Goal: Transaction & Acquisition: Purchase product/service

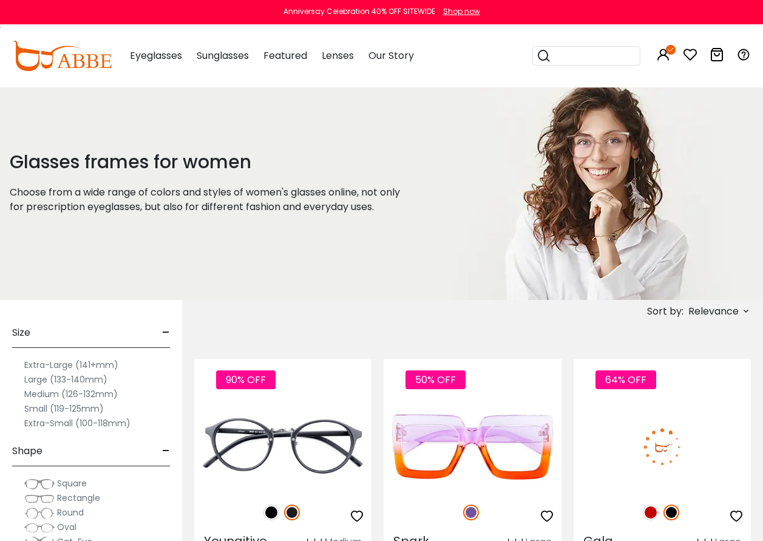
click at [719, 52] on icon at bounding box center [717, 54] width 15 height 15
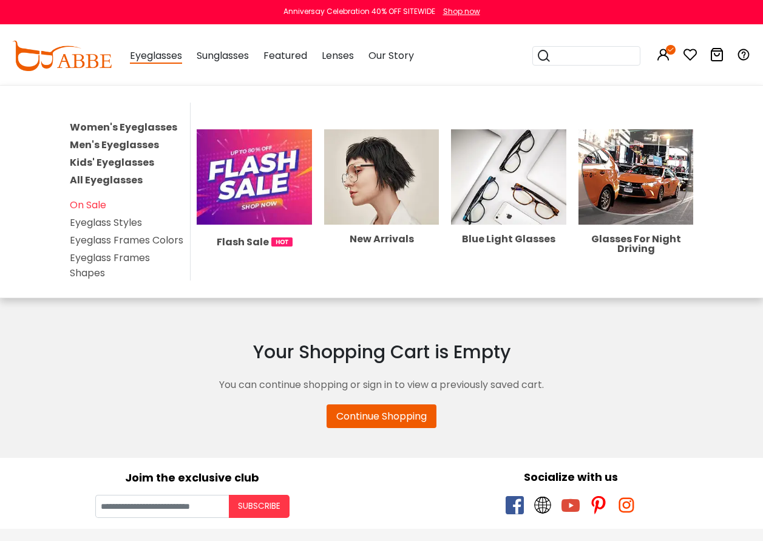
click at [151, 124] on link "Women's Eyeglasses" at bounding box center [123, 127] width 107 height 14
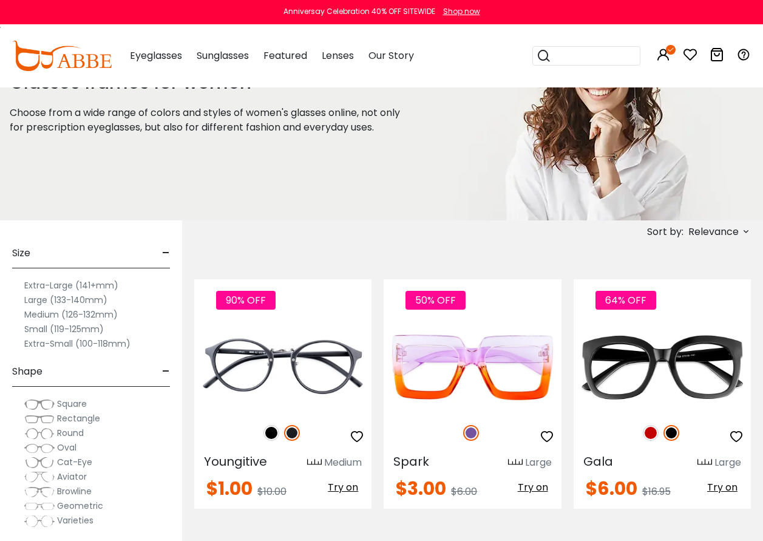
scroll to position [182, 0]
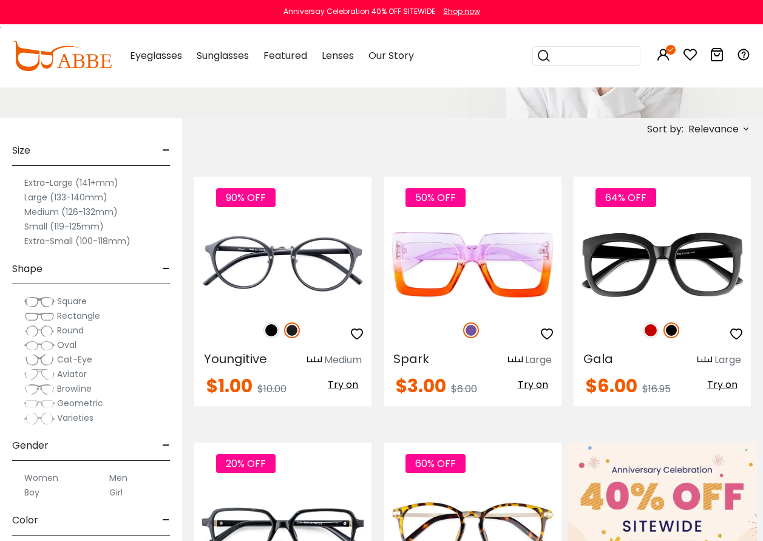
click at [13, 480] on div "Women" at bounding box center [48, 477] width 73 height 15
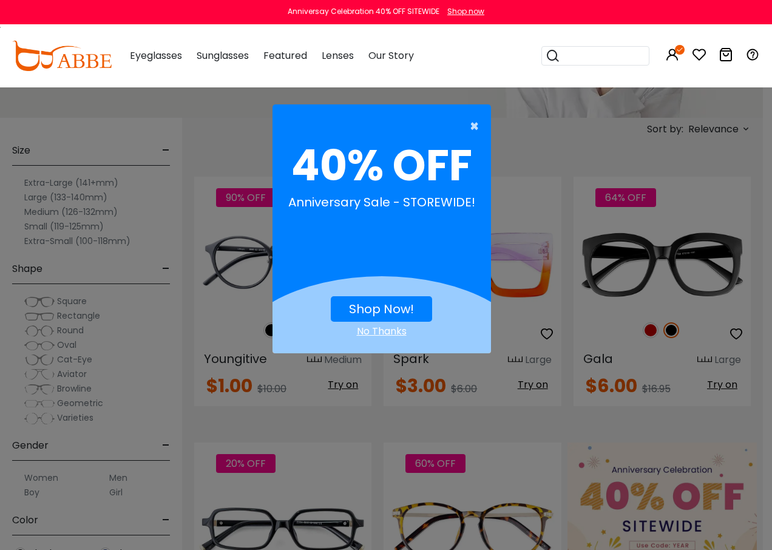
click at [470, 121] on span "×" at bounding box center [477, 126] width 15 height 24
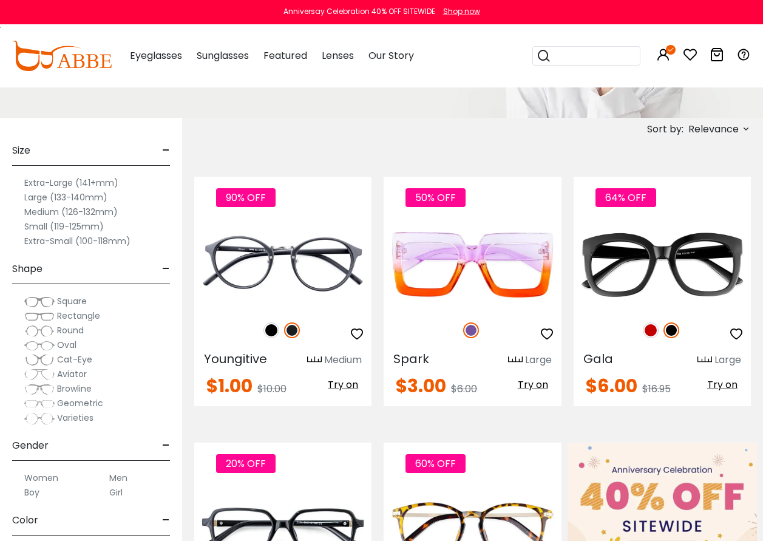
click at [41, 477] on label "Women" at bounding box center [41, 477] width 34 height 15
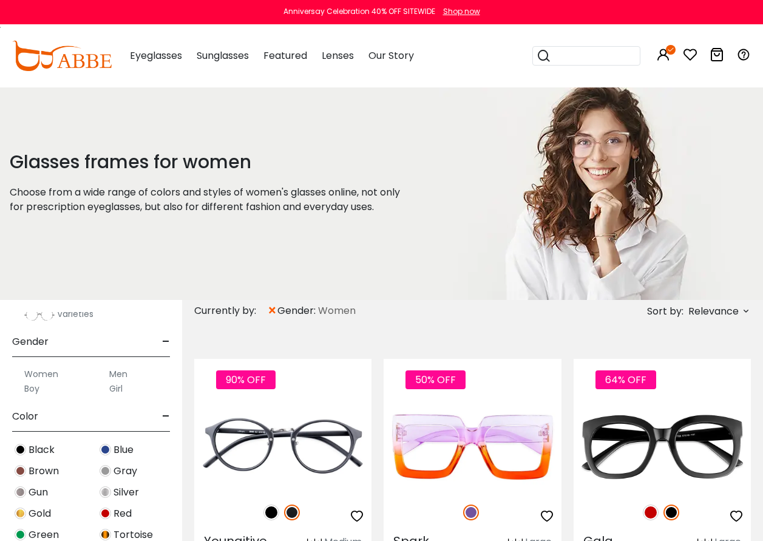
scroll to position [425, 0]
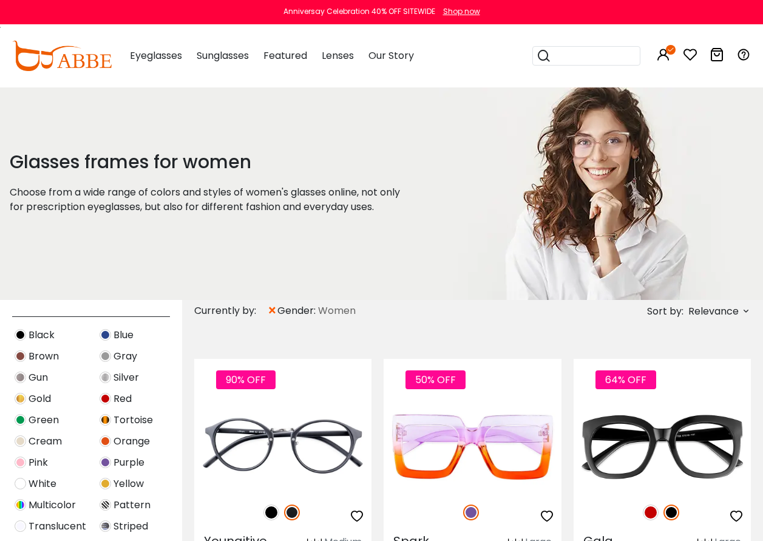
click at [23, 463] on img at bounding box center [21, 462] width 12 height 12
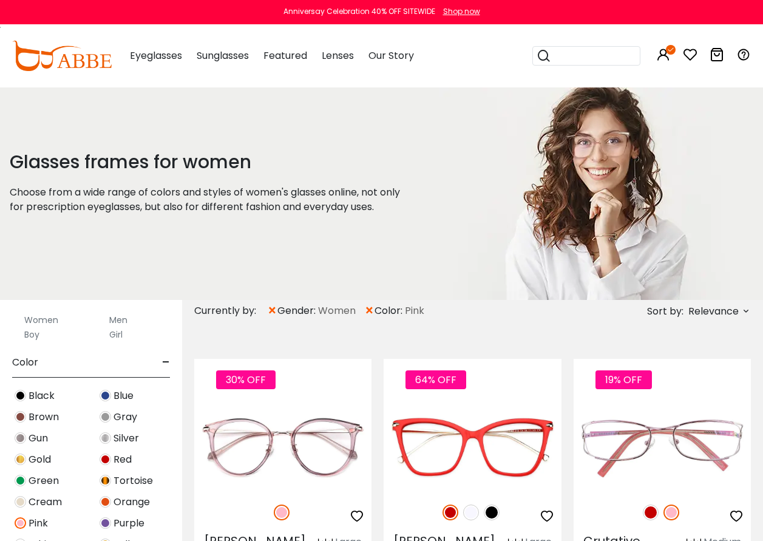
scroll to position [536, 0]
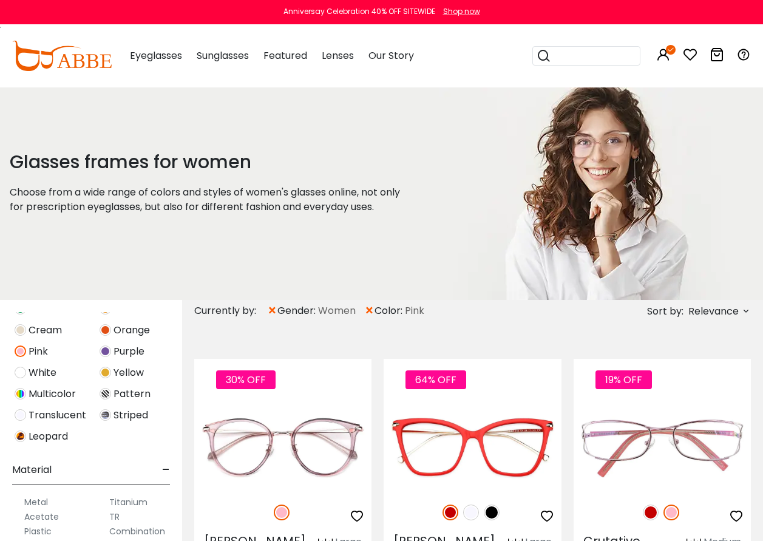
click at [26, 417] on div "Translucent" at bounding box center [48, 415] width 85 height 16
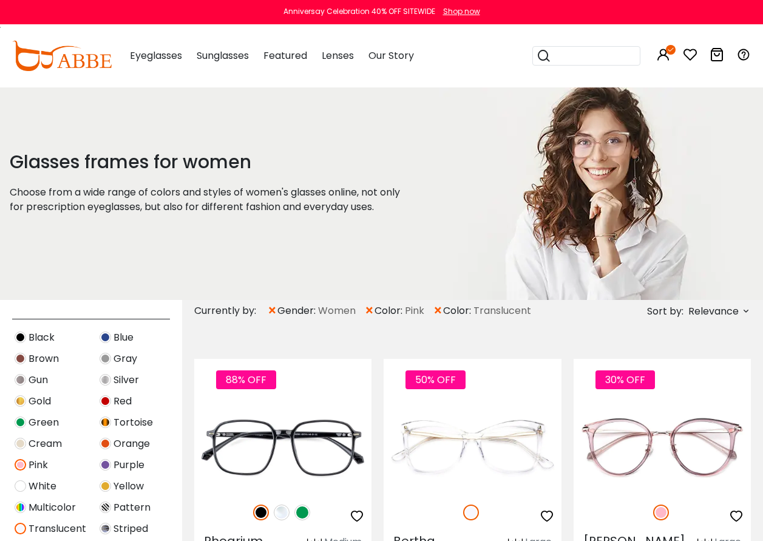
scroll to position [425, 0]
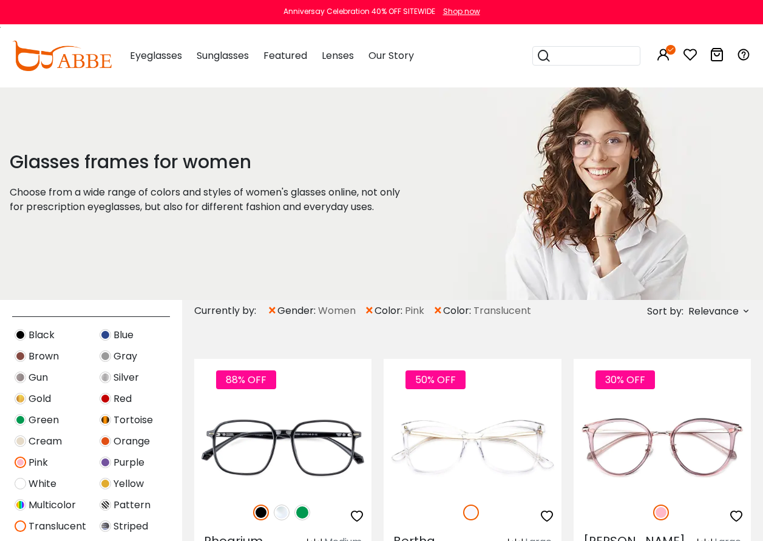
click at [103, 464] on img at bounding box center [106, 462] width 12 height 12
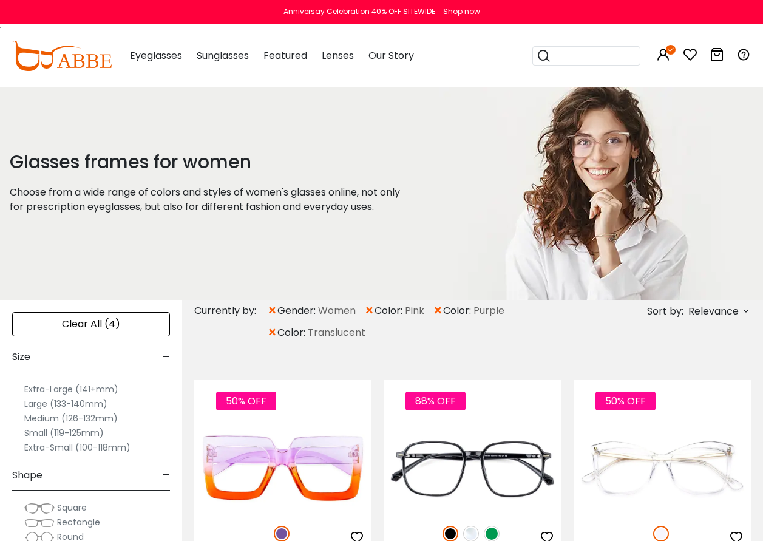
click at [743, 311] on icon at bounding box center [746, 311] width 10 height 10
click at [680, 390] on label "Prices Low To High" at bounding box center [700, 389] width 87 height 15
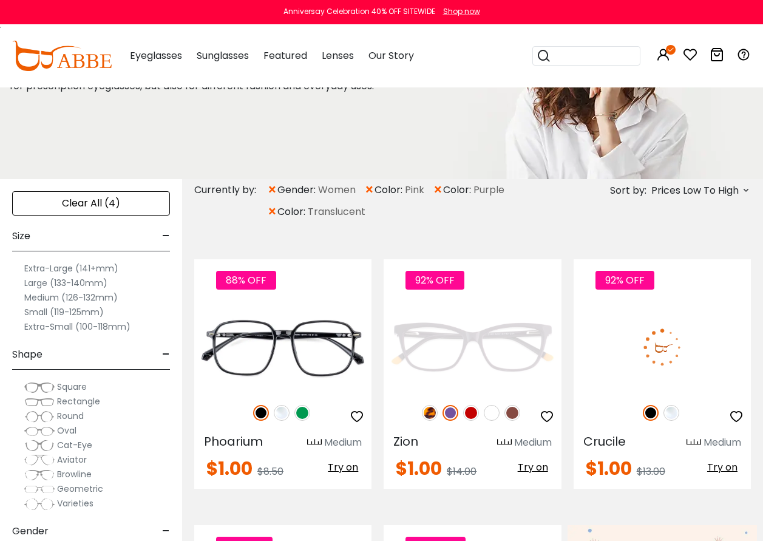
scroll to position [121, 0]
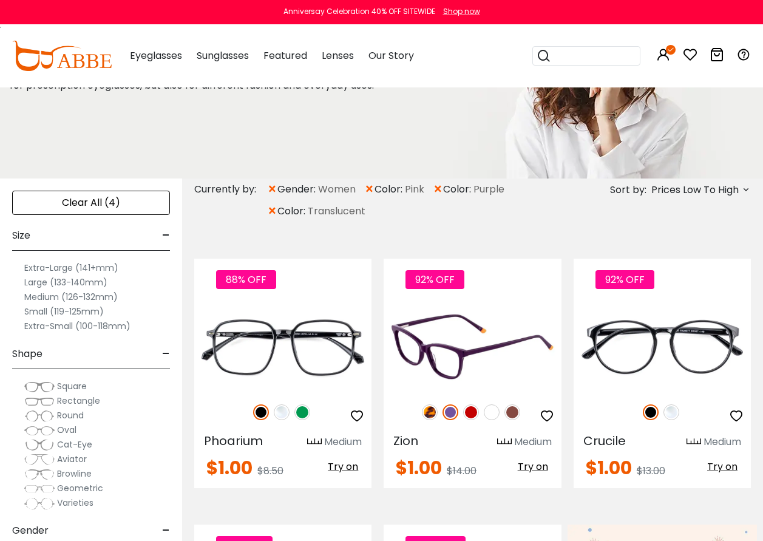
click at [456, 414] on img at bounding box center [451, 412] width 16 height 16
click at [441, 364] on img at bounding box center [472, 346] width 177 height 89
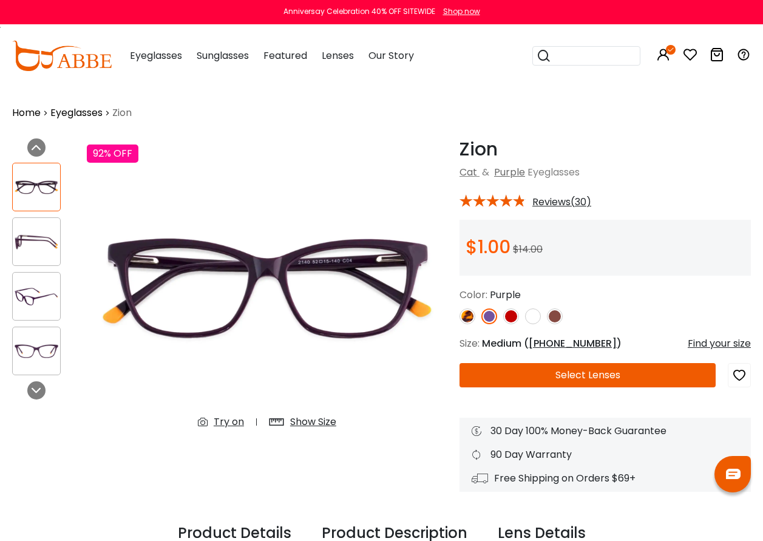
click at [494, 316] on img at bounding box center [489, 316] width 16 height 16
click at [512, 311] on img at bounding box center [511, 316] width 16 height 16
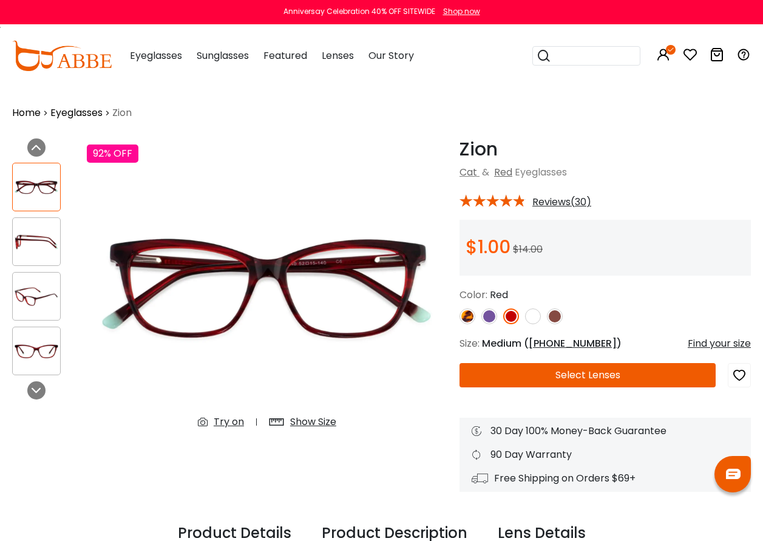
click at [483, 312] on img at bounding box center [489, 316] width 16 height 16
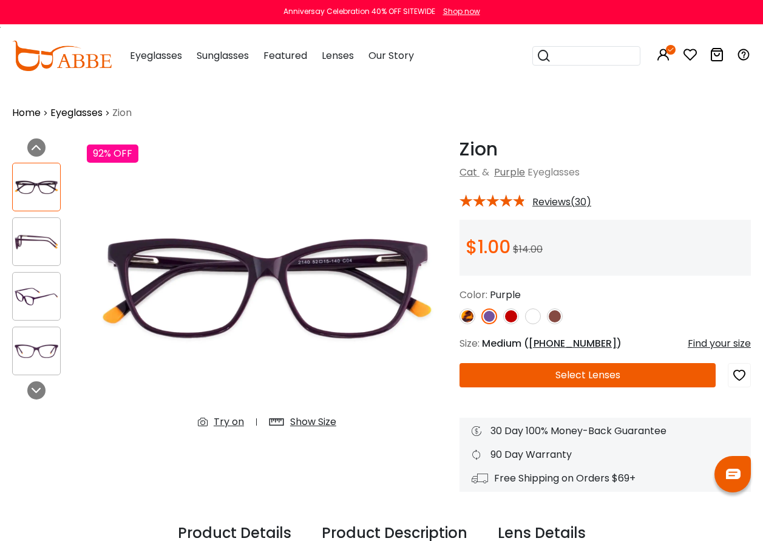
click at [487, 317] on img at bounding box center [489, 316] width 16 height 16
click at [537, 320] on img at bounding box center [533, 316] width 16 height 16
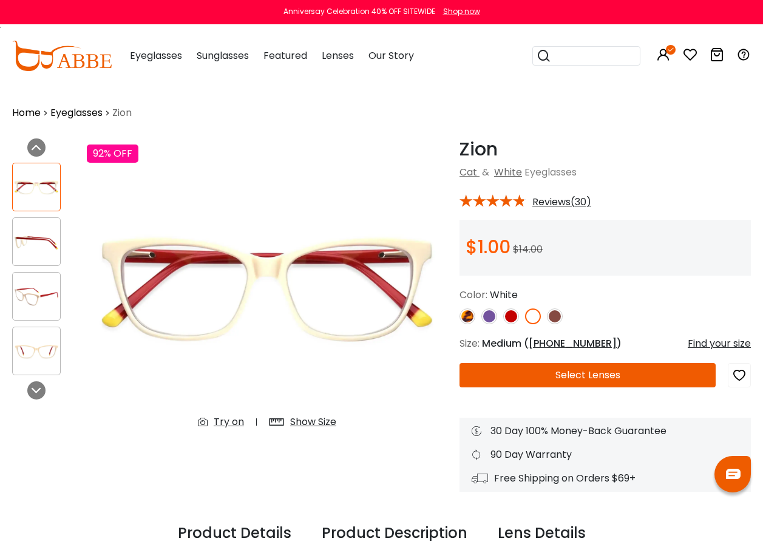
click at [489, 313] on img at bounding box center [489, 316] width 16 height 16
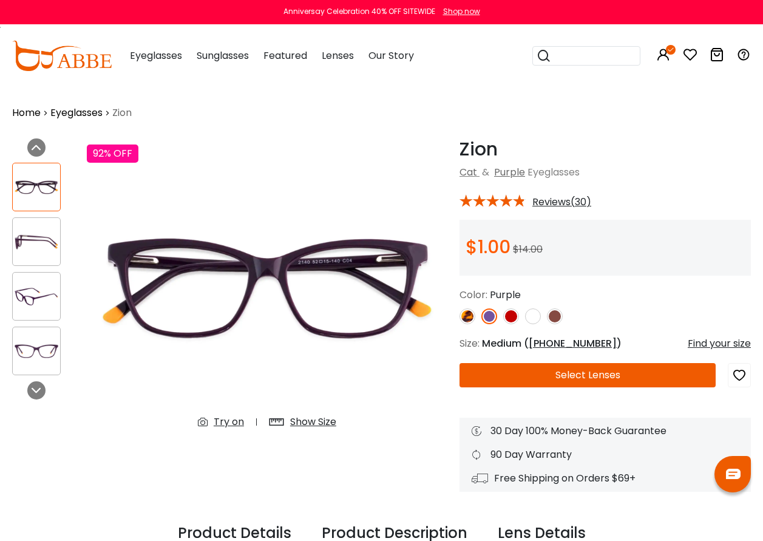
click at [42, 299] on img at bounding box center [36, 297] width 47 height 24
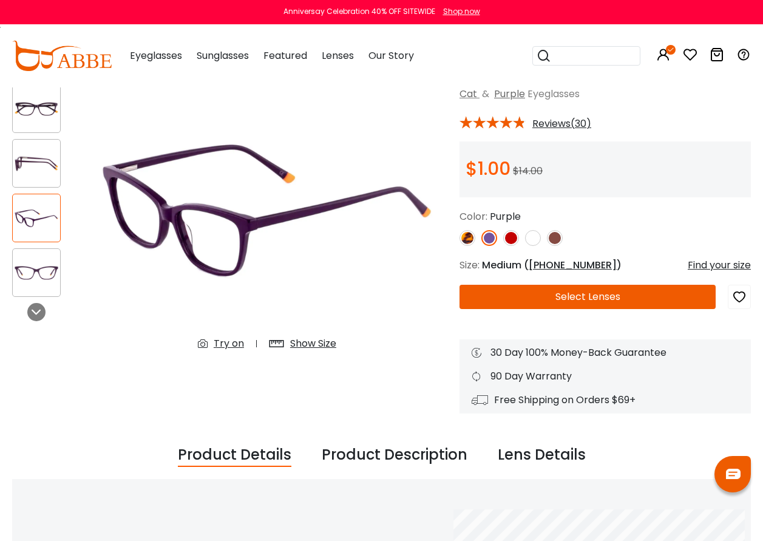
scroll to position [243, 0]
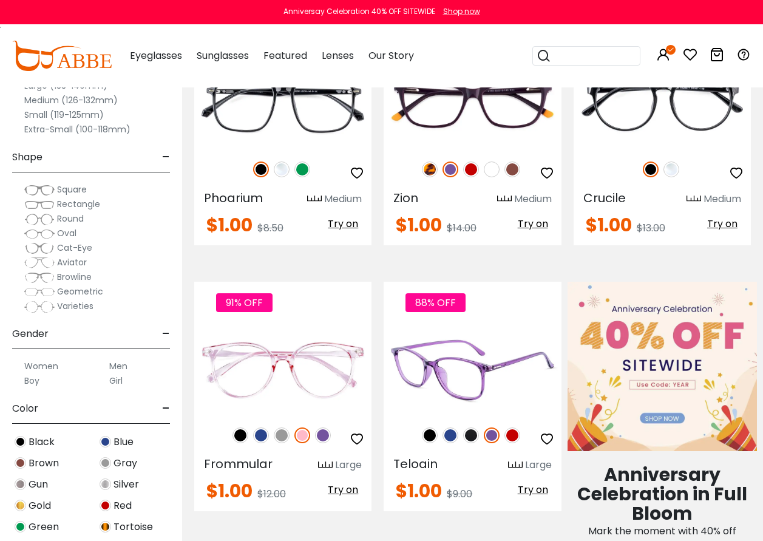
scroll to position [486, 0]
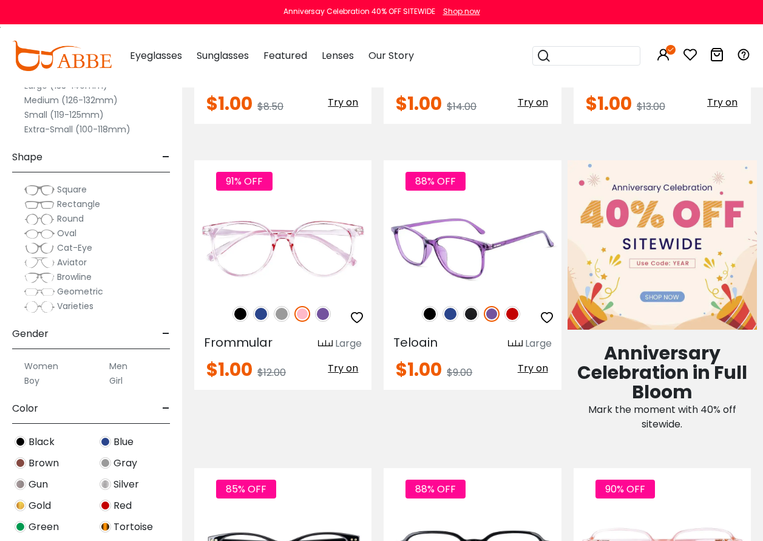
click at [466, 252] on img at bounding box center [472, 248] width 177 height 89
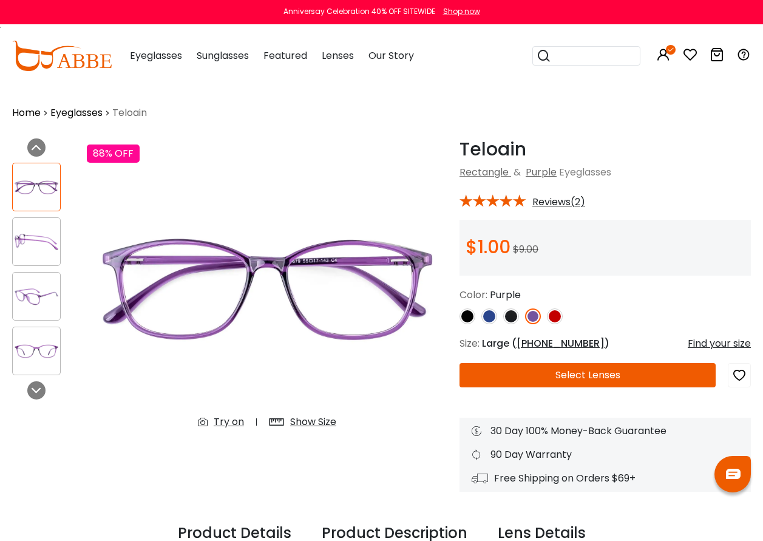
click at [561, 378] on button "Select Lenses" at bounding box center [588, 375] width 256 height 24
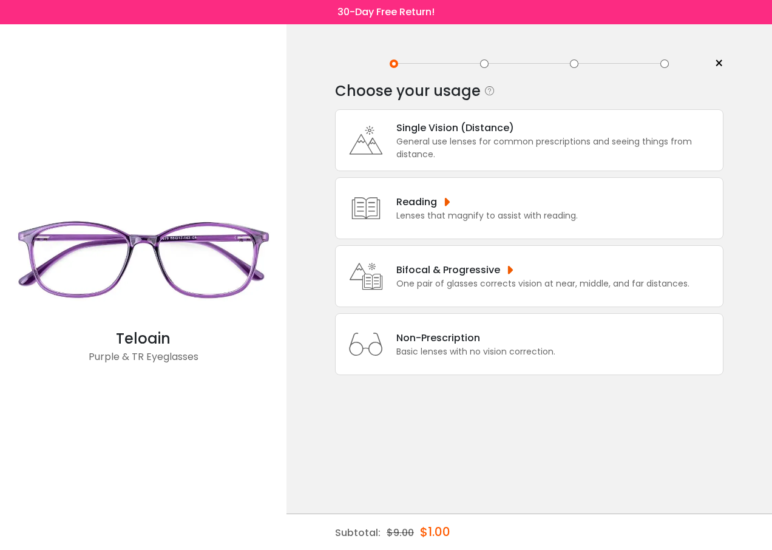
click at [435, 129] on div "Single Vision (Distance)" at bounding box center [556, 127] width 321 height 15
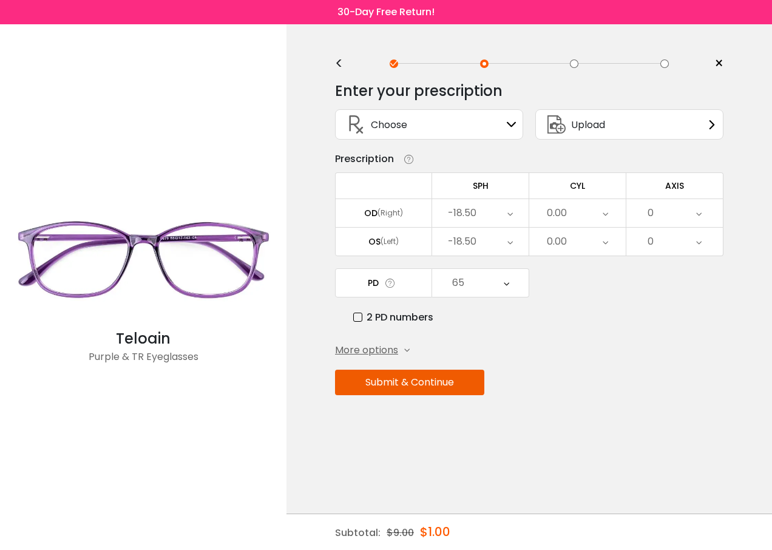
click at [396, 353] on span "More options" at bounding box center [366, 350] width 63 height 15
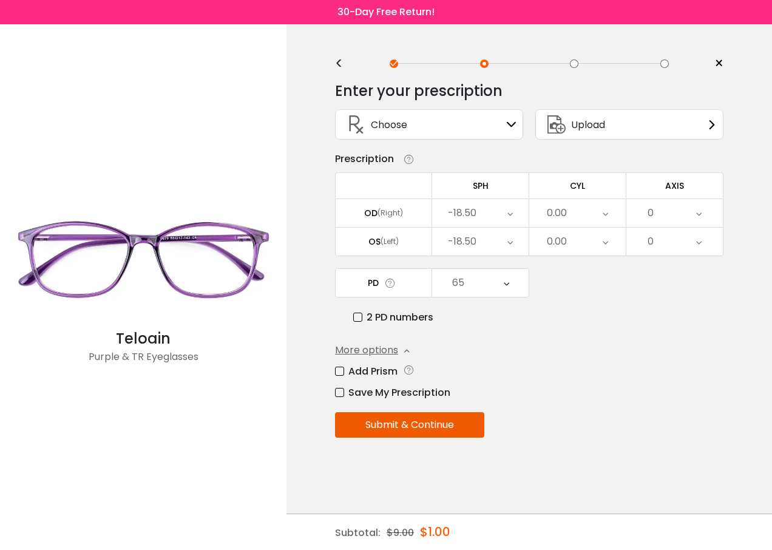
click at [342, 372] on label "Add Prism" at bounding box center [366, 371] width 63 height 15
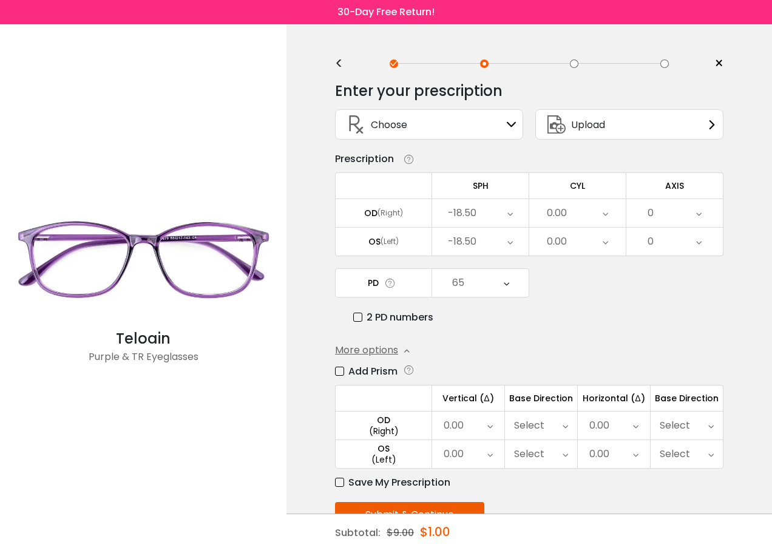
click at [637, 429] on icon at bounding box center [635, 426] width 5 height 28
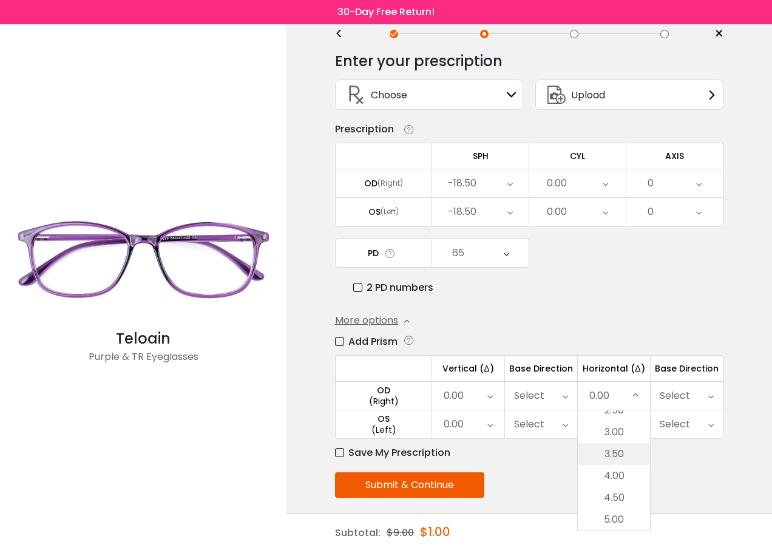
scroll to position [38, 0]
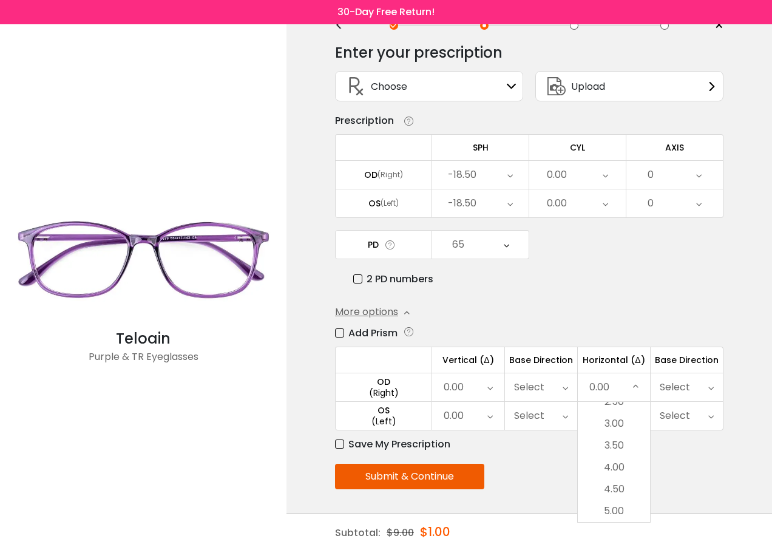
click at [614, 284] on div "2 PD numbers" at bounding box center [538, 278] width 370 height 15
click at [636, 390] on icon at bounding box center [635, 387] width 5 height 28
click at [624, 510] on li "5.00" at bounding box center [614, 511] width 72 height 22
click at [713, 387] on icon at bounding box center [710, 387] width 5 height 28
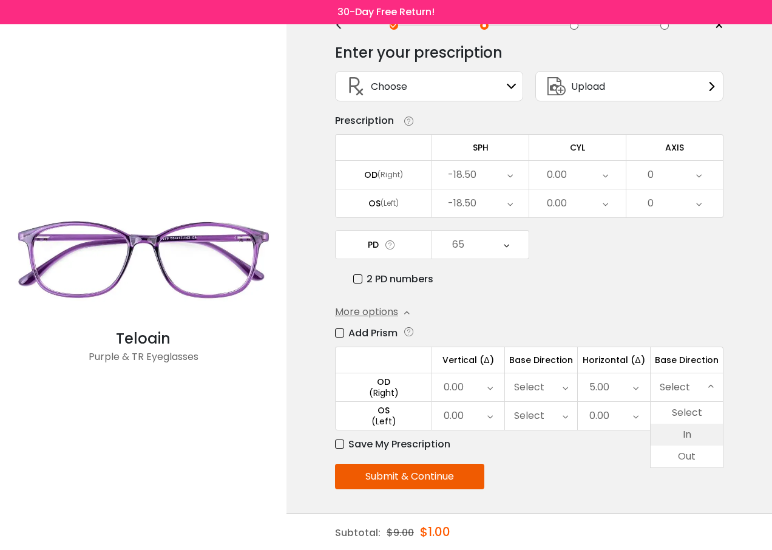
click at [704, 432] on li "In" at bounding box center [687, 435] width 72 height 22
click at [634, 416] on icon at bounding box center [635, 416] width 5 height 28
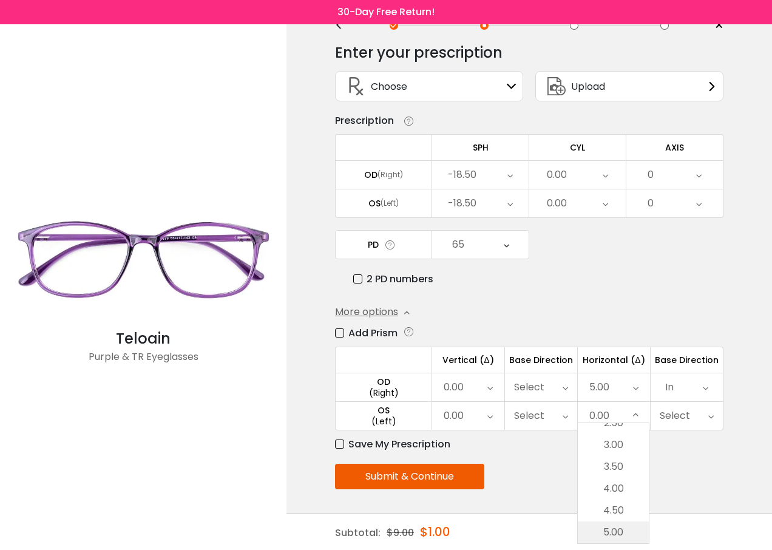
click at [631, 529] on li "5.00" at bounding box center [613, 532] width 71 height 22
click at [709, 416] on icon at bounding box center [710, 416] width 5 height 28
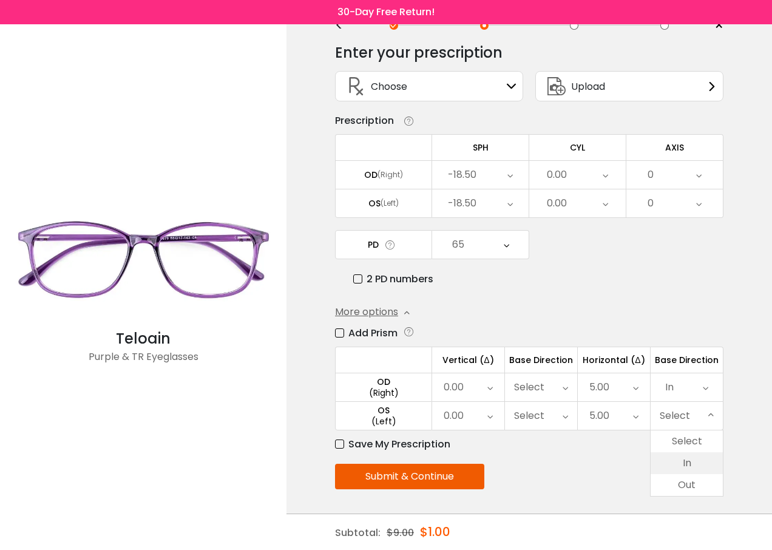
click at [690, 463] on li "In" at bounding box center [687, 463] width 72 height 22
click at [490, 387] on icon at bounding box center [489, 387] width 5 height 28
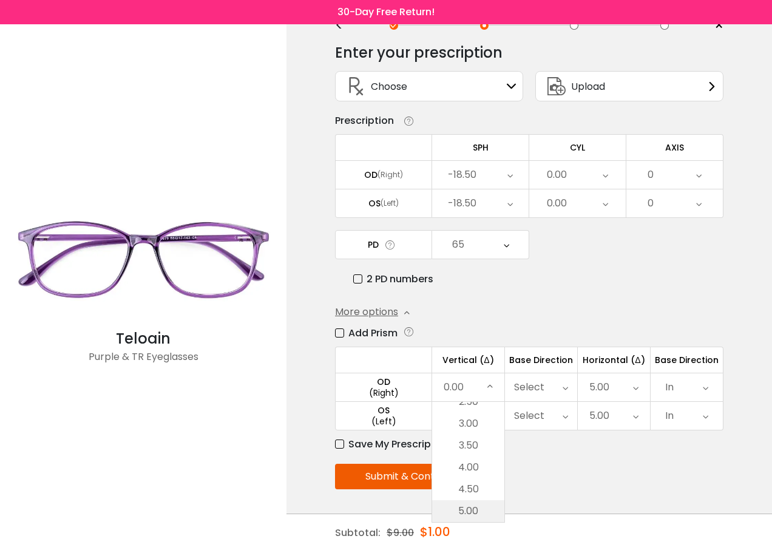
click at [472, 511] on li "5.00" at bounding box center [468, 511] width 72 height 22
click at [563, 391] on icon at bounding box center [565, 387] width 5 height 28
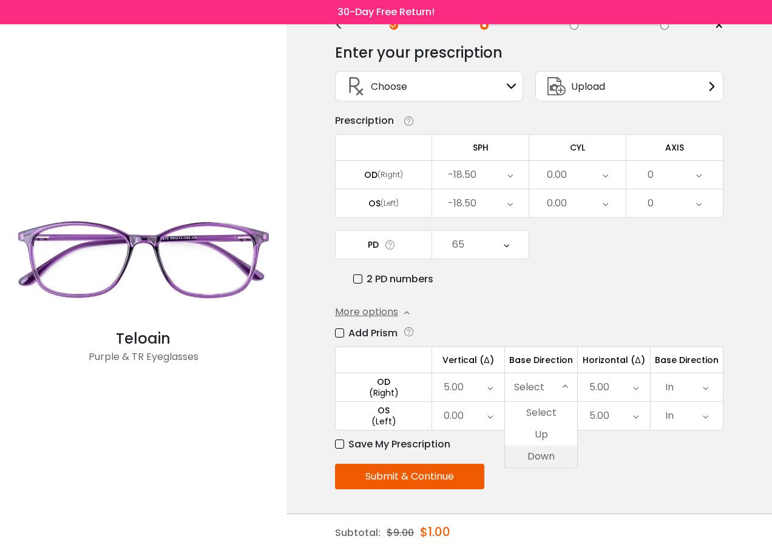
click at [541, 460] on li "Down" at bounding box center [541, 457] width 72 height 22
click at [494, 418] on div "0.00" at bounding box center [468, 416] width 72 height 28
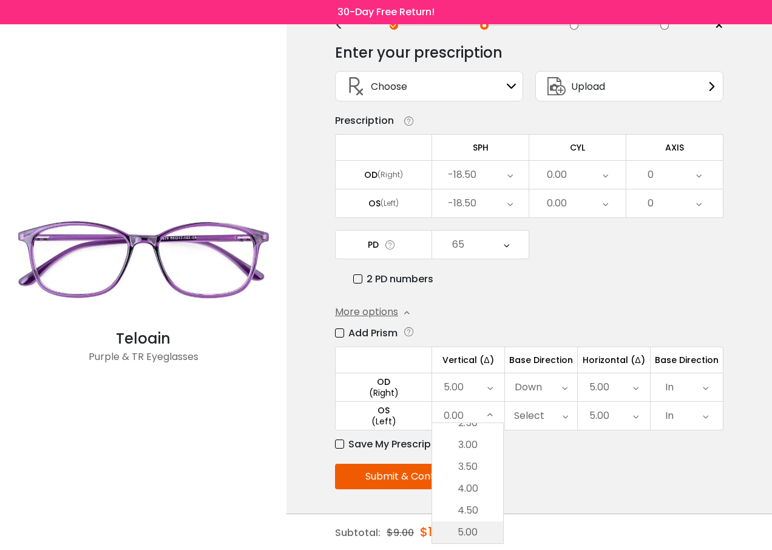
click at [472, 533] on li "5.00" at bounding box center [467, 532] width 71 height 22
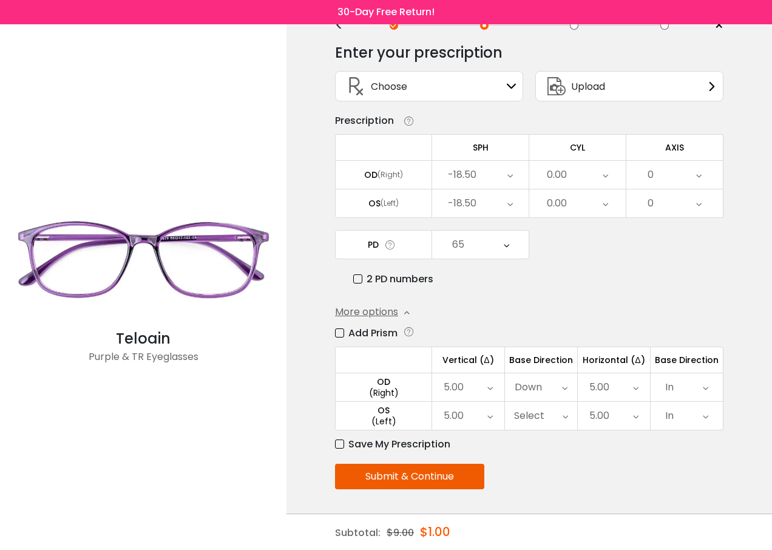
click at [565, 416] on icon at bounding box center [565, 416] width 5 height 28
click at [560, 459] on li "Up" at bounding box center [541, 463] width 72 height 22
click at [511, 174] on icon at bounding box center [509, 175] width 5 height 28
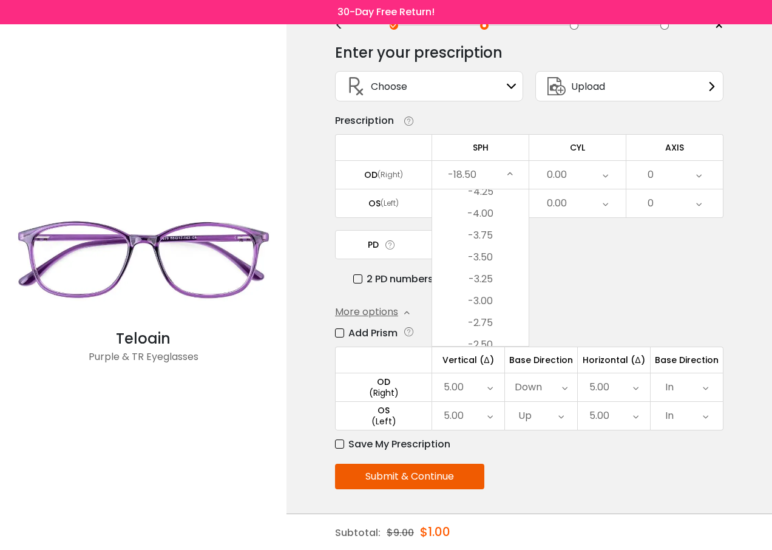
scroll to position [1388, 0]
click at [486, 296] on li "-3.00" at bounding box center [480, 299] width 97 height 22
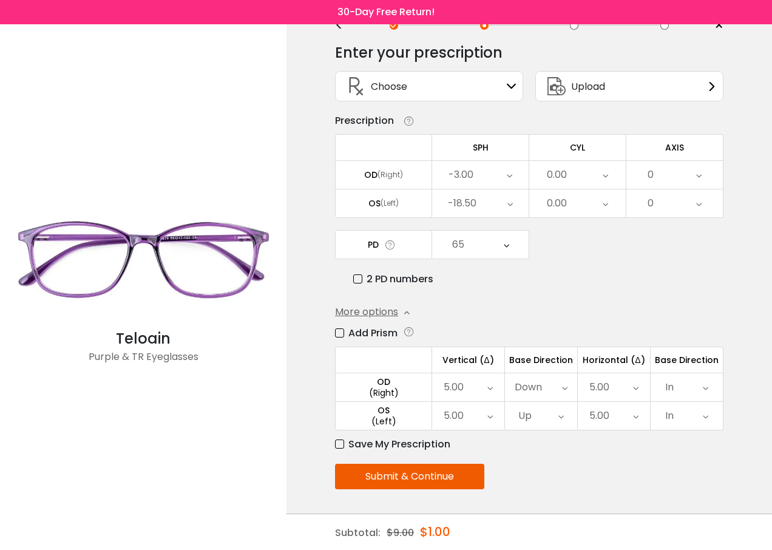
click at [509, 206] on icon at bounding box center [509, 203] width 5 height 28
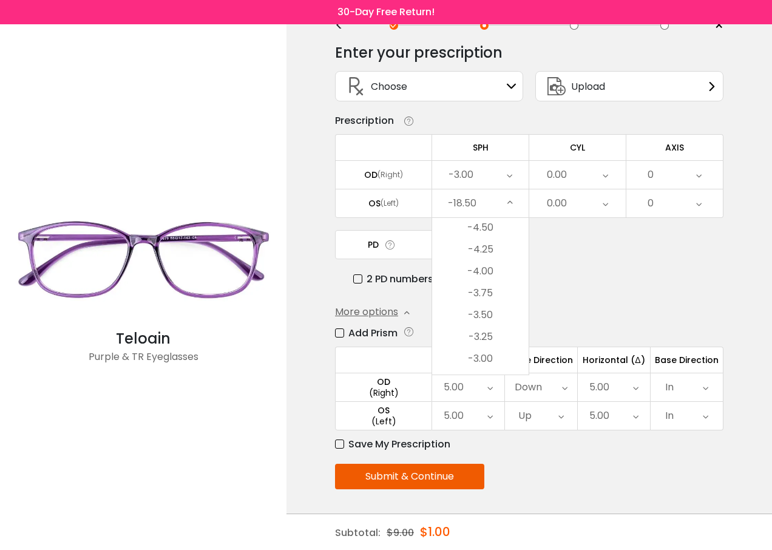
scroll to position [1448, 0]
click at [484, 265] on li "-3.00" at bounding box center [480, 267] width 97 height 22
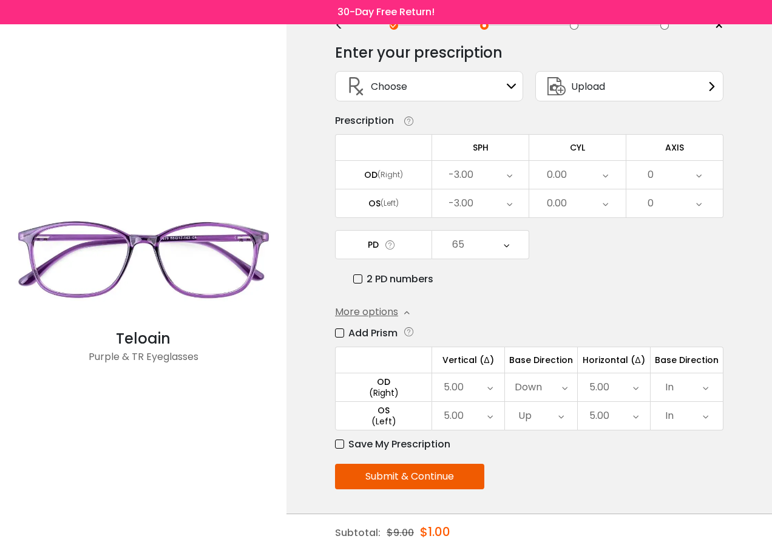
click at [433, 478] on button "Submit & Continue" at bounding box center [409, 476] width 149 height 25
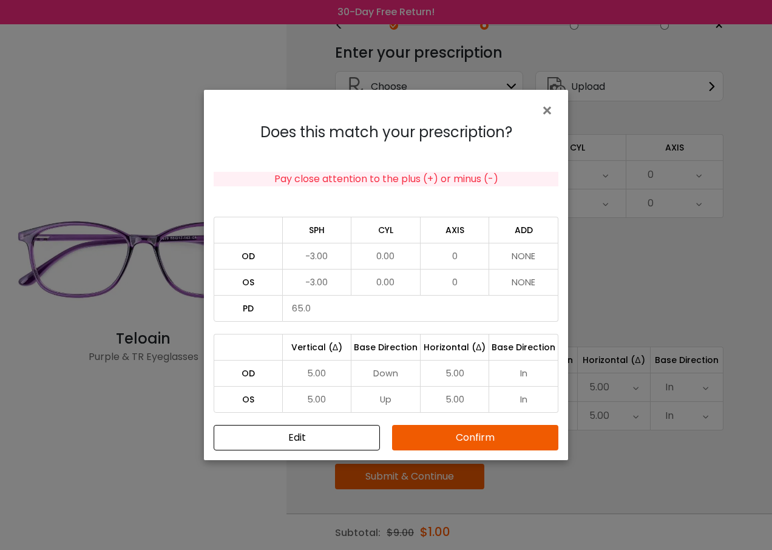
click at [436, 432] on button "Confirm" at bounding box center [475, 437] width 166 height 25
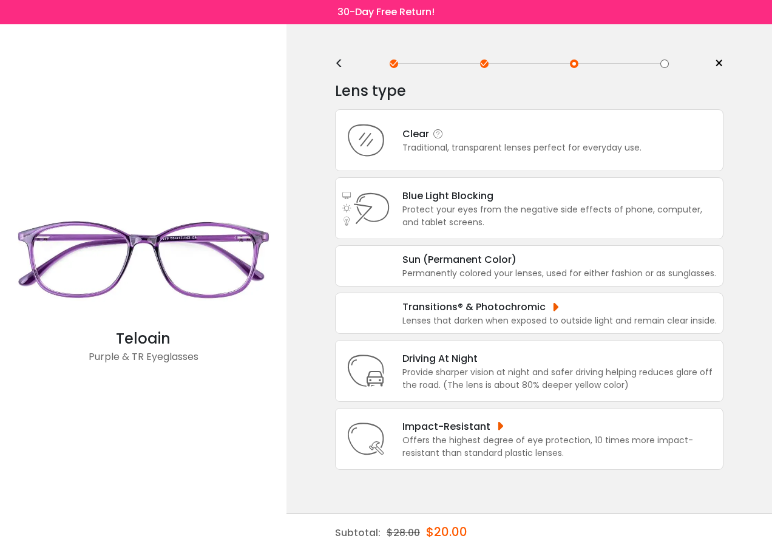
scroll to position [0, 0]
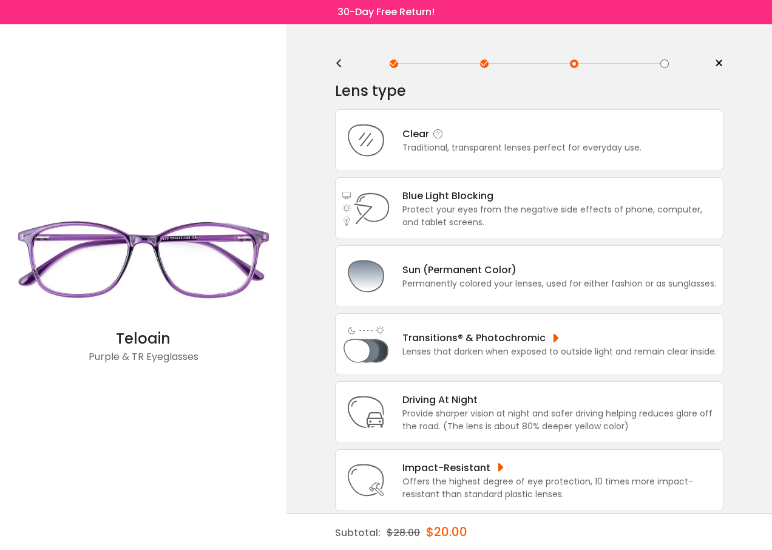
click at [450, 136] on div "Clear" at bounding box center [521, 133] width 239 height 15
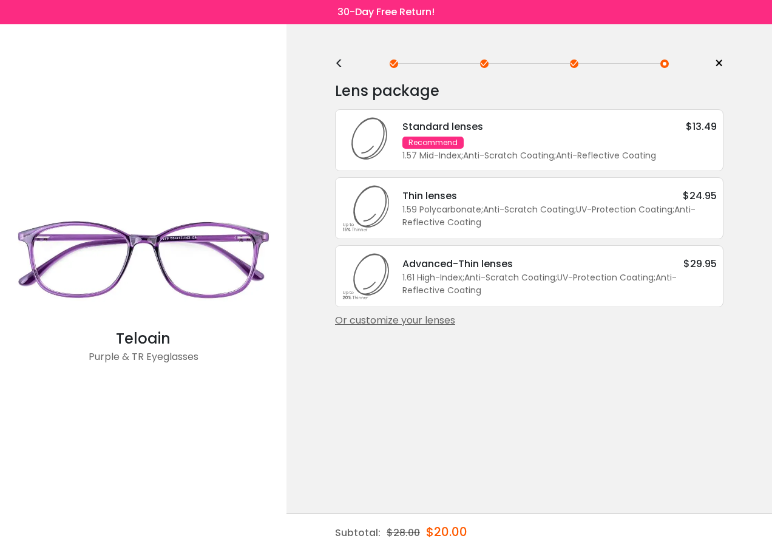
click at [411, 325] on div "Or customize your lenses" at bounding box center [529, 320] width 389 height 15
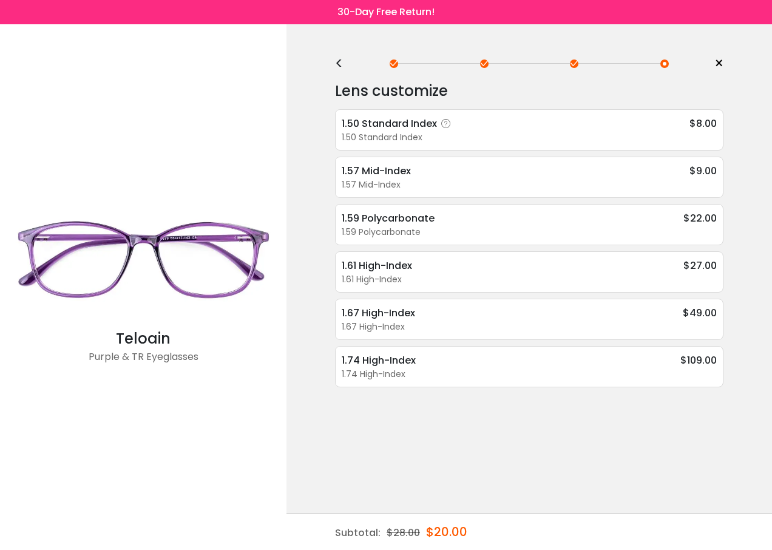
click at [409, 124] on div "1.50 Standard Index" at bounding box center [399, 123] width 114 height 15
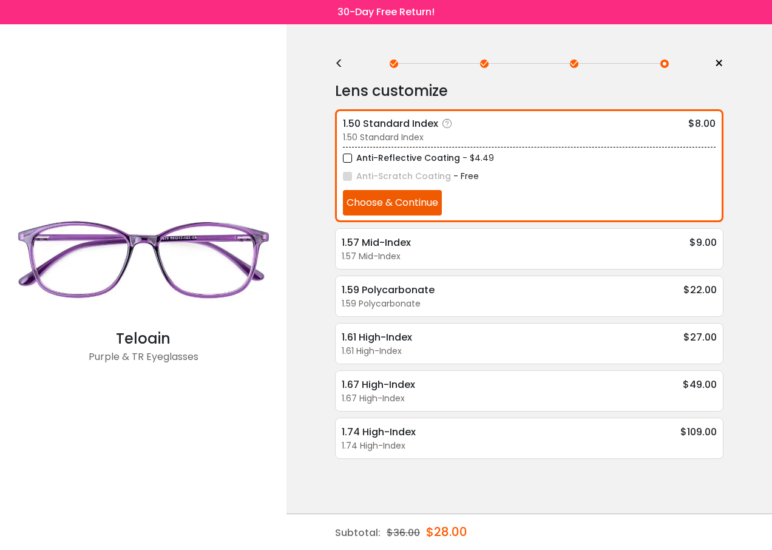
click at [404, 200] on button "Choose & Continue" at bounding box center [392, 202] width 99 height 25
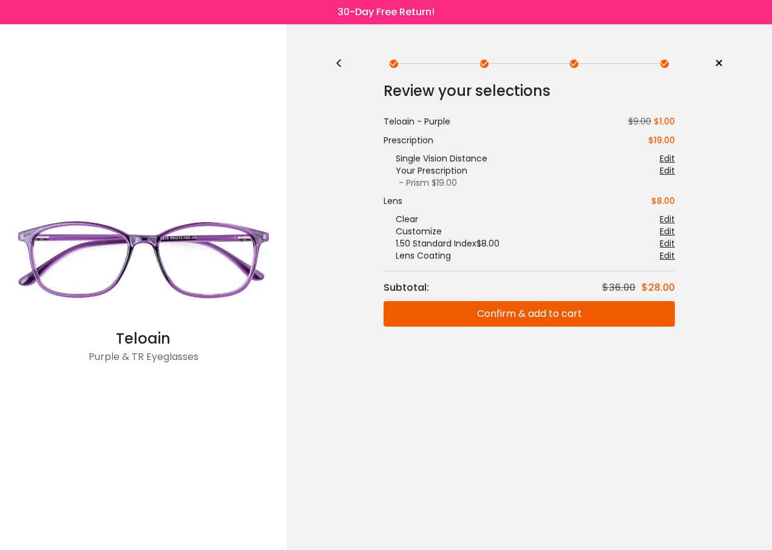
click at [537, 308] on button "Confirm & add to cart" at bounding box center [529, 313] width 291 height 25
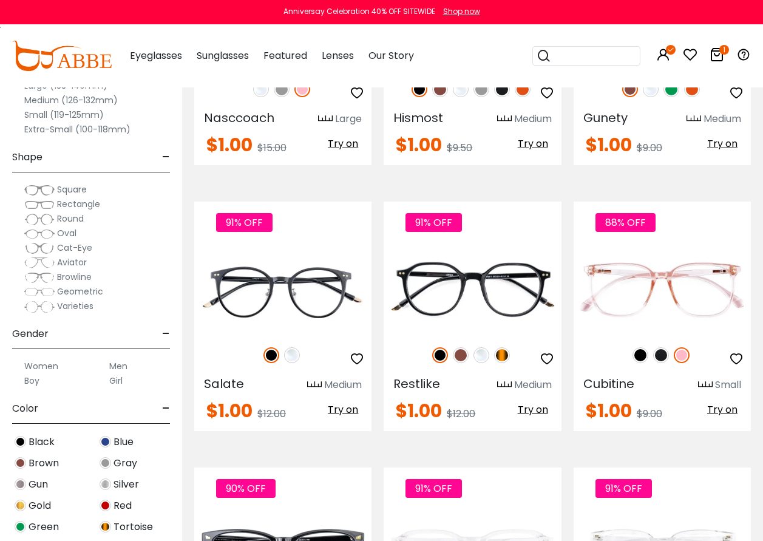
scroll to position [1518, 0]
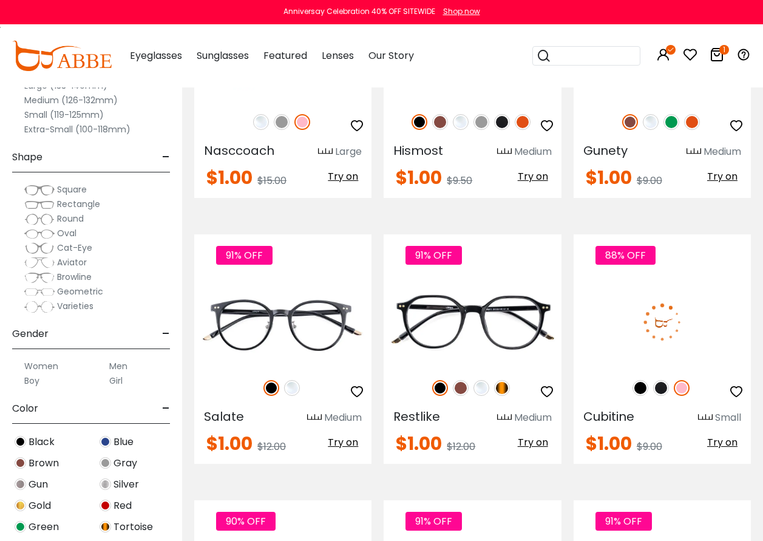
click at [729, 443] on span "Try on" at bounding box center [722, 442] width 30 height 14
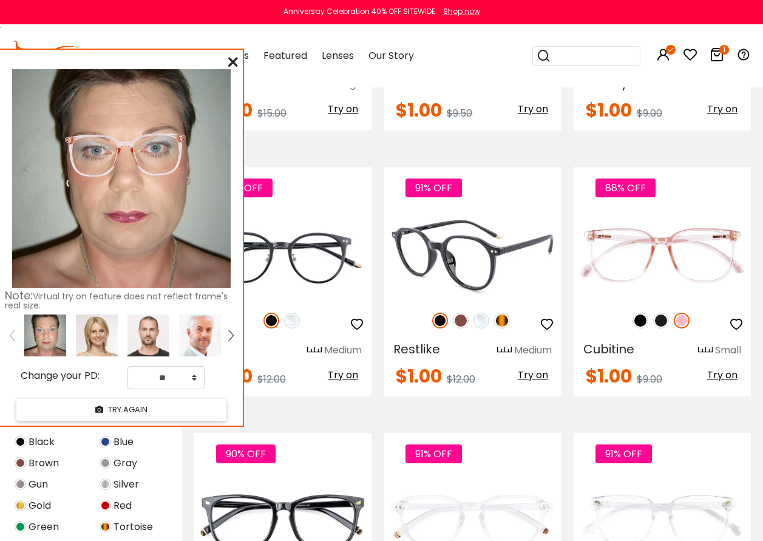
scroll to position [1760, 0]
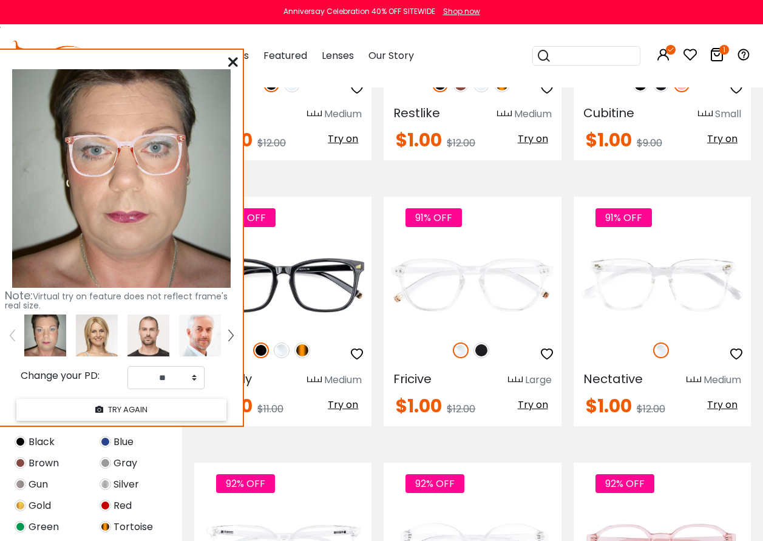
click at [231, 58] on icon at bounding box center [233, 62] width 10 height 10
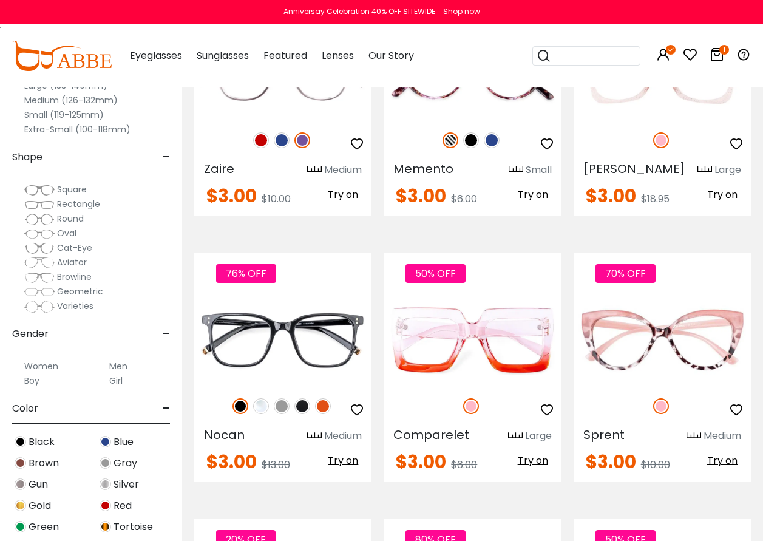
scroll to position [3096, 0]
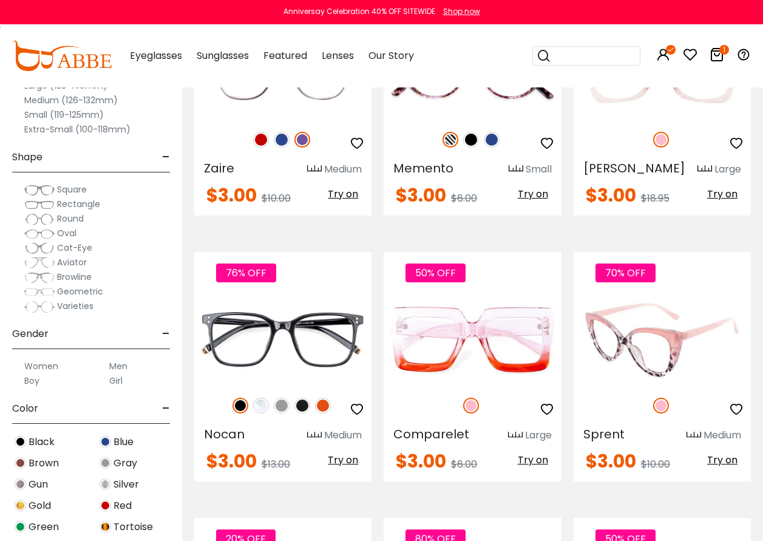
click at [629, 347] on img at bounding box center [662, 340] width 177 height 89
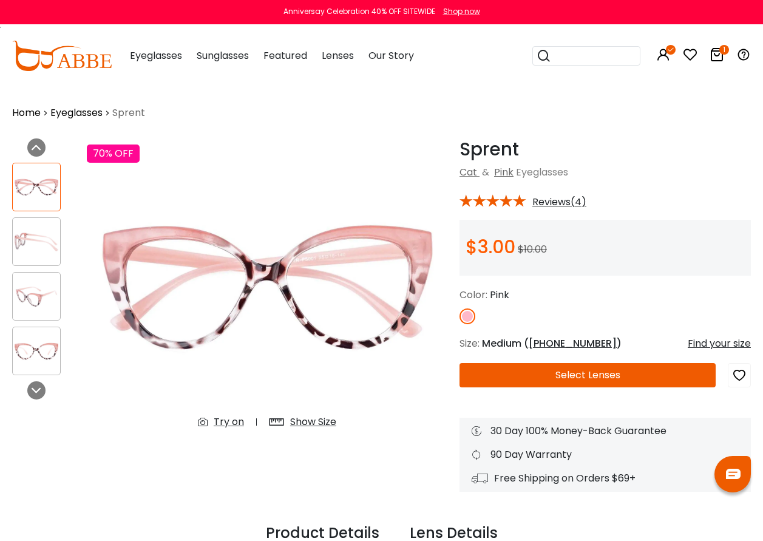
click at [580, 372] on button "Select Lenses" at bounding box center [588, 375] width 256 height 24
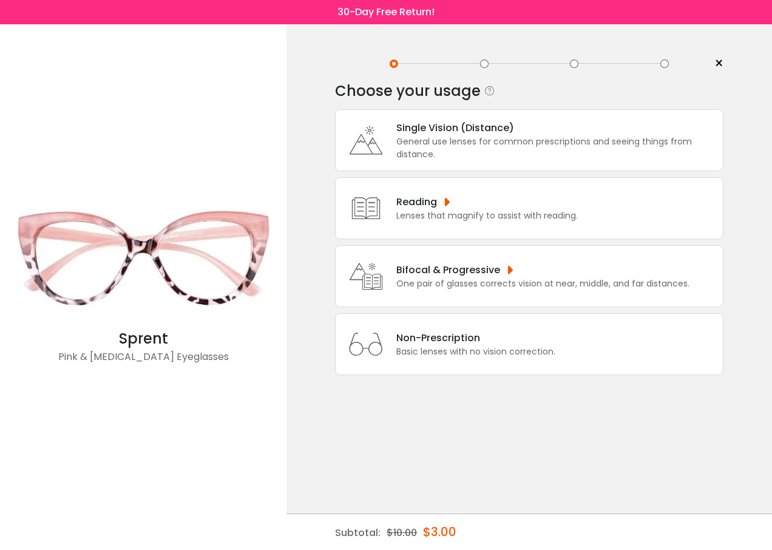
click at [422, 135] on div "General use lenses for common prescriptions and seeing things from distance." at bounding box center [556, 147] width 321 height 25
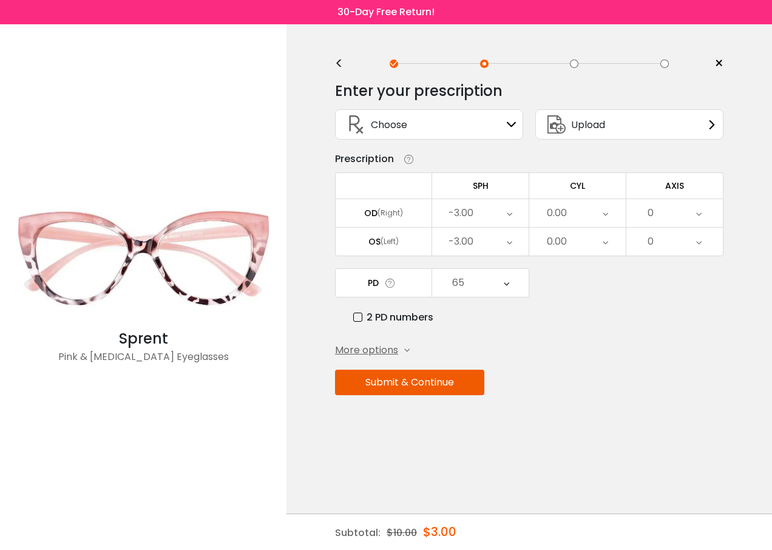
click at [507, 214] on icon at bounding box center [509, 213] width 5 height 28
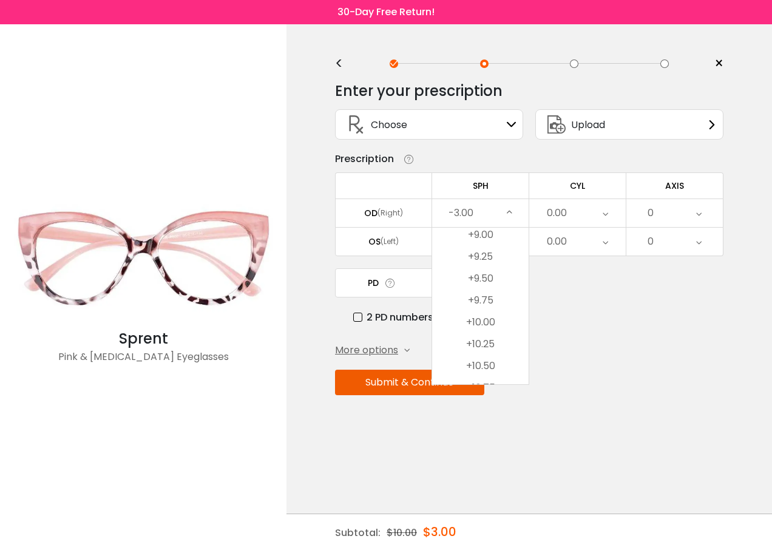
scroll to position [2621, 0]
click at [478, 265] on li "+10.00" at bounding box center [480, 262] width 97 height 22
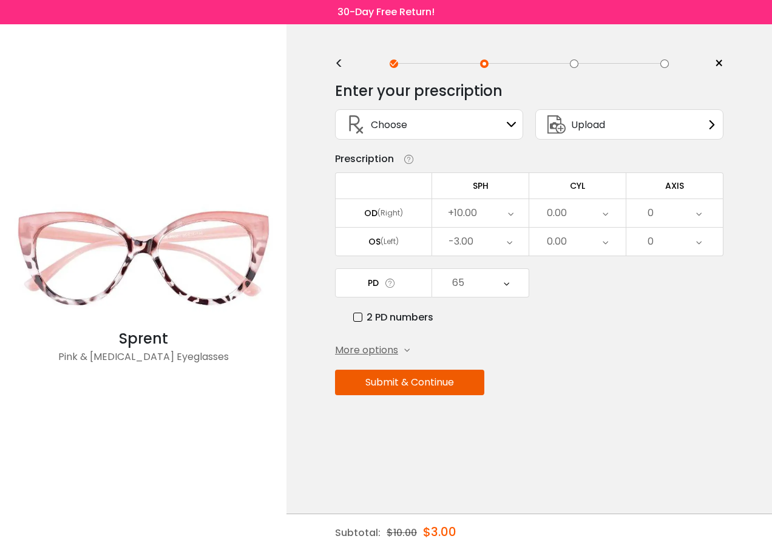
click at [510, 236] on icon at bounding box center [509, 242] width 5 height 28
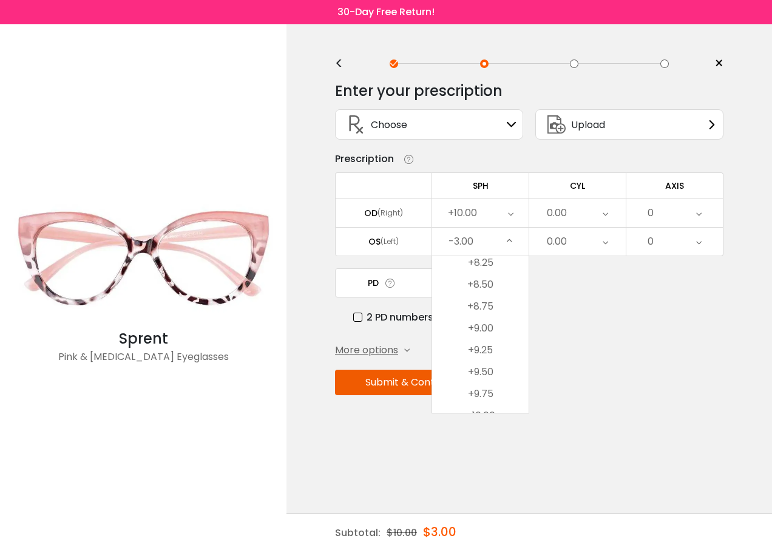
scroll to position [2500, 0]
click at [480, 406] on li "+10.00" at bounding box center [480, 412] width 97 height 22
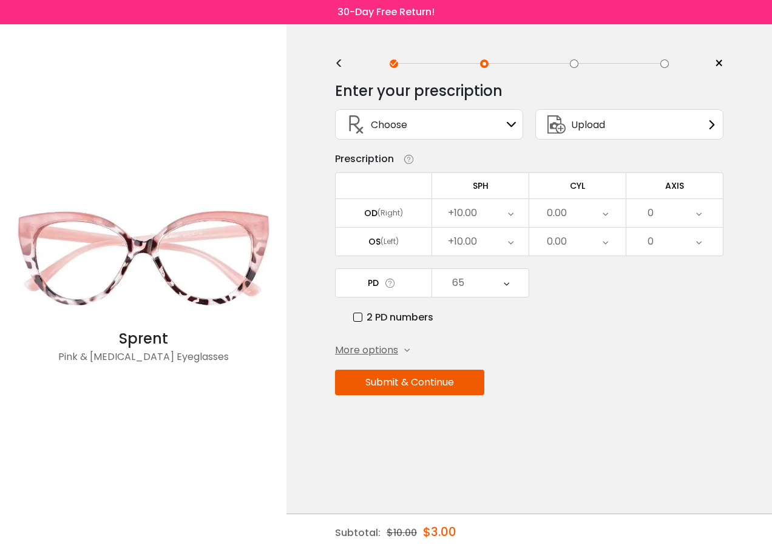
click at [507, 283] on icon at bounding box center [506, 283] width 5 height 28
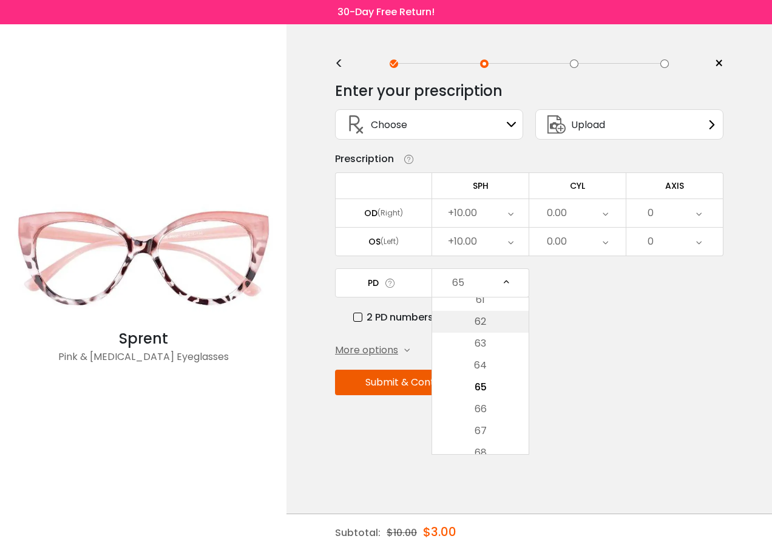
click at [490, 319] on li "62" at bounding box center [480, 322] width 97 height 22
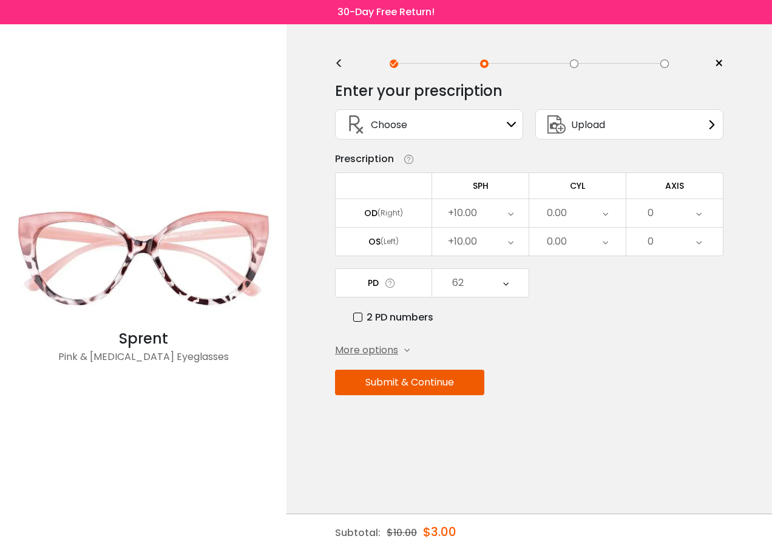
click at [419, 387] on button "Submit & Continue" at bounding box center [409, 382] width 149 height 25
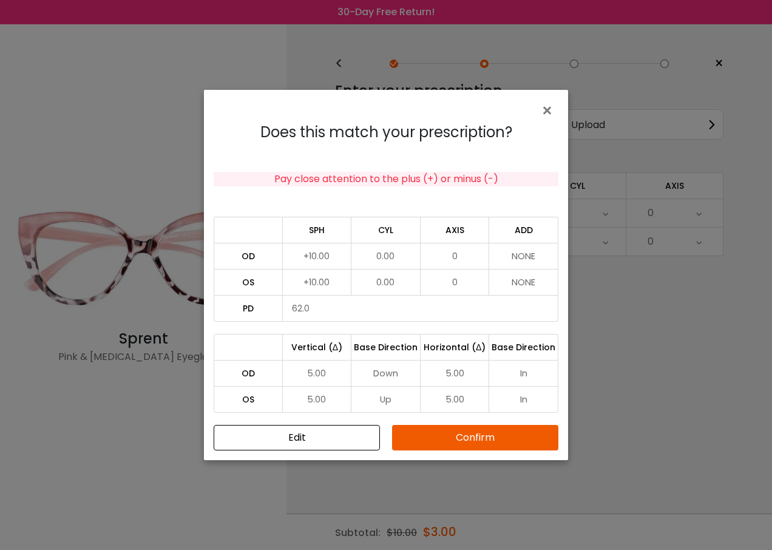
click at [464, 438] on button "Confirm" at bounding box center [475, 437] width 166 height 25
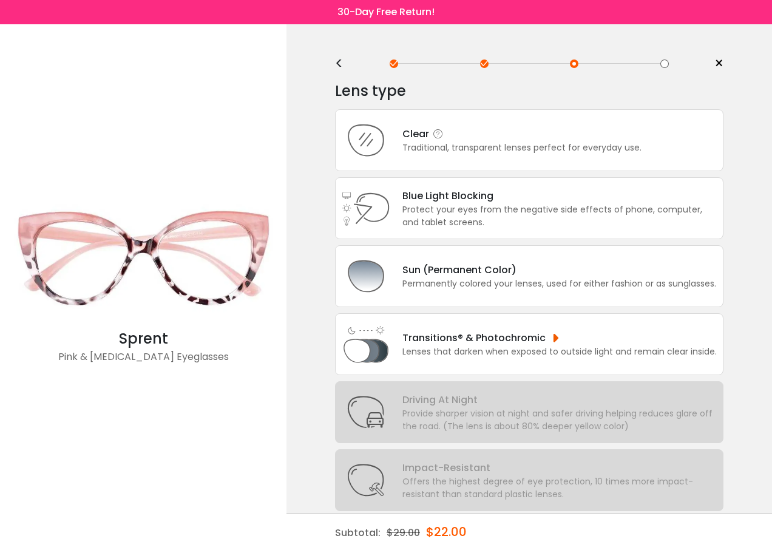
click at [400, 141] on div "Clear Traditional, transparent lenses perfect for everyday use." at bounding box center [515, 140] width 251 height 28
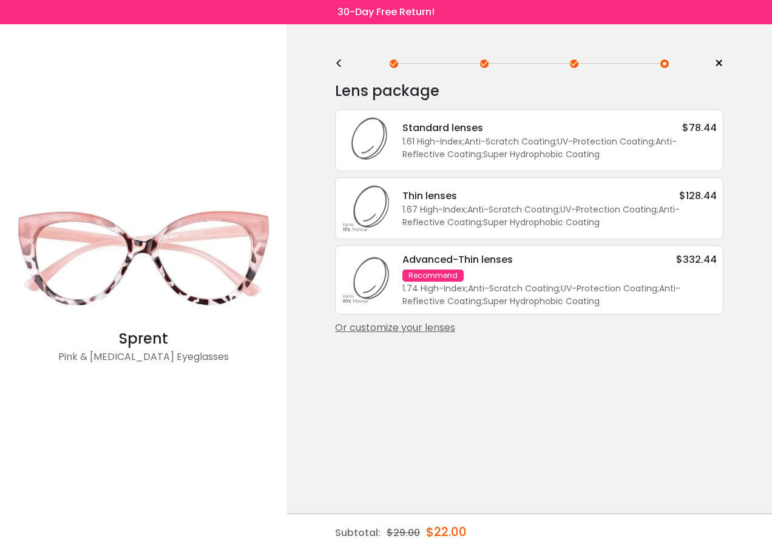
click at [410, 328] on div "Or customize your lenses" at bounding box center [529, 328] width 389 height 15
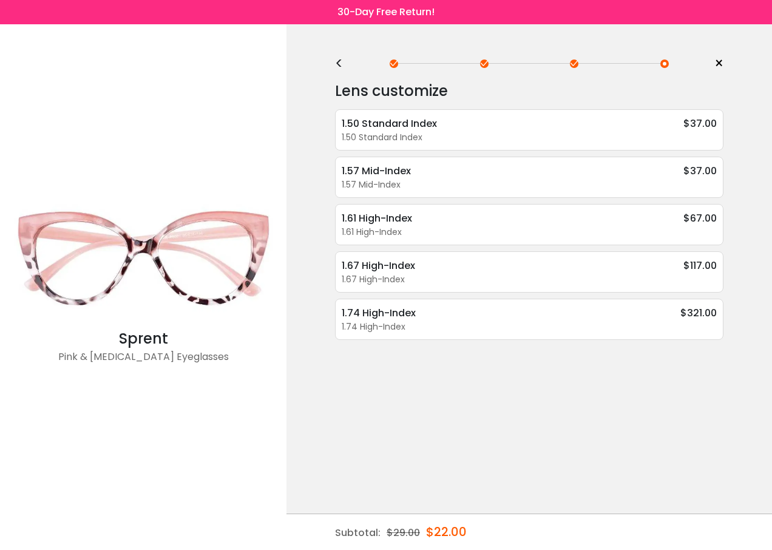
click at [342, 61] on div "<" at bounding box center [344, 64] width 18 height 10
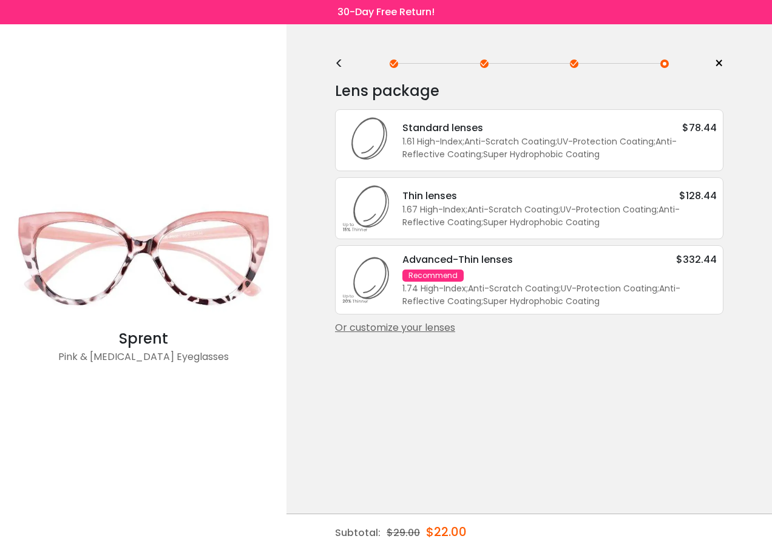
click at [342, 61] on div "<" at bounding box center [344, 64] width 18 height 10
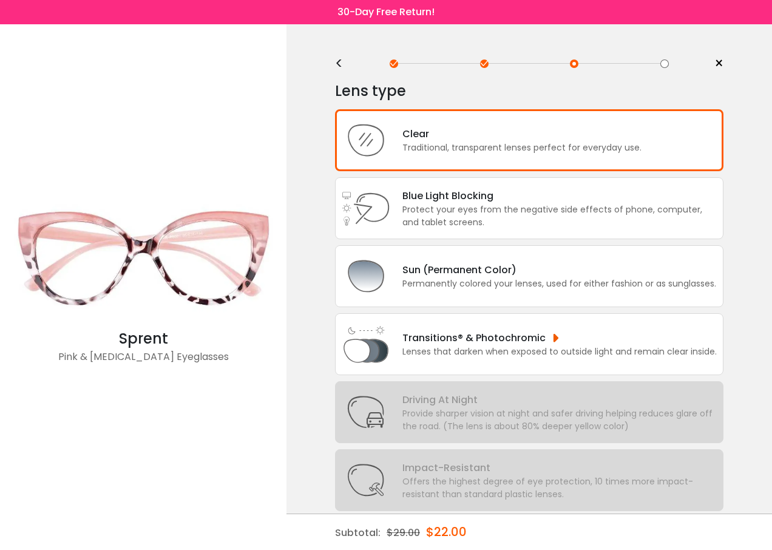
click at [342, 61] on div "<" at bounding box center [344, 64] width 18 height 10
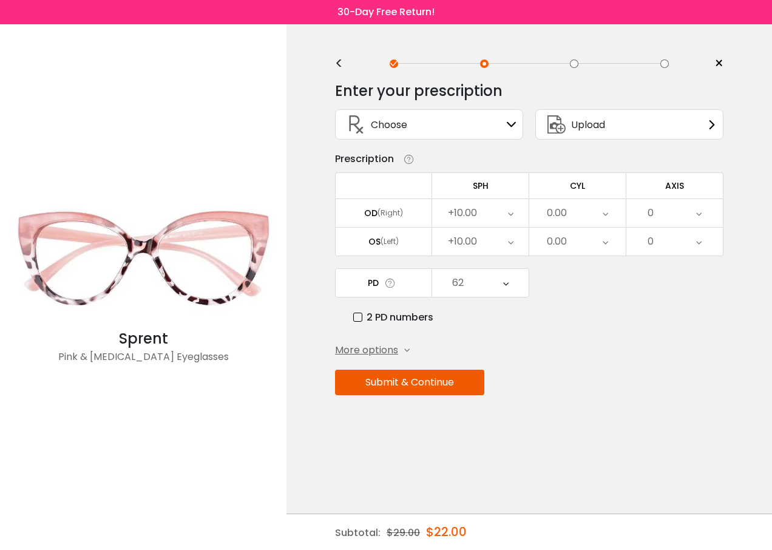
click at [510, 214] on icon at bounding box center [510, 213] width 5 height 28
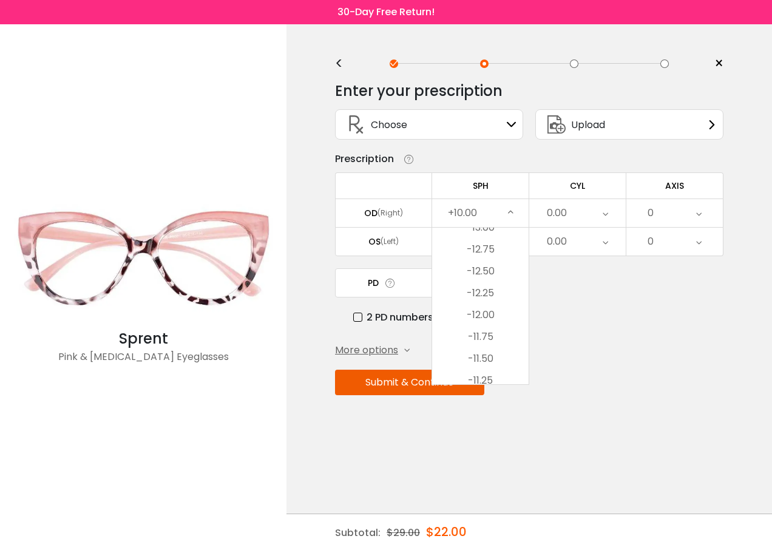
scroll to position [562, 0]
click at [490, 286] on li "-13.00" at bounding box center [480, 288] width 97 height 22
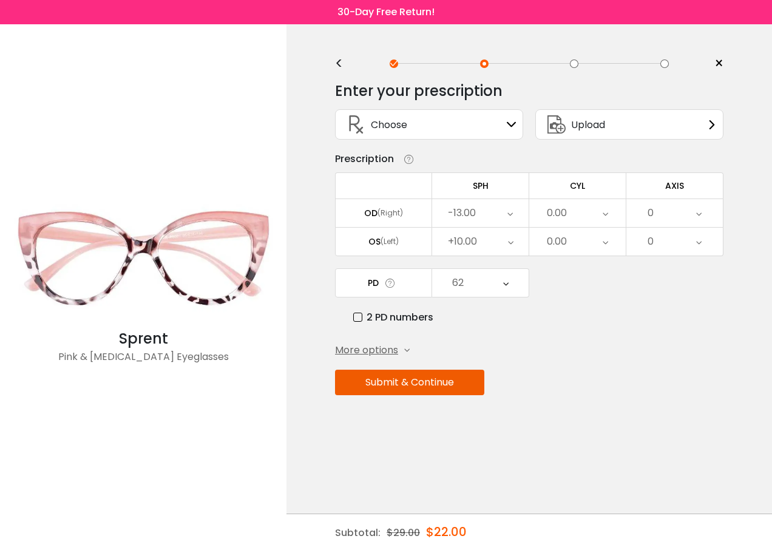
click at [509, 242] on icon at bounding box center [510, 242] width 5 height 28
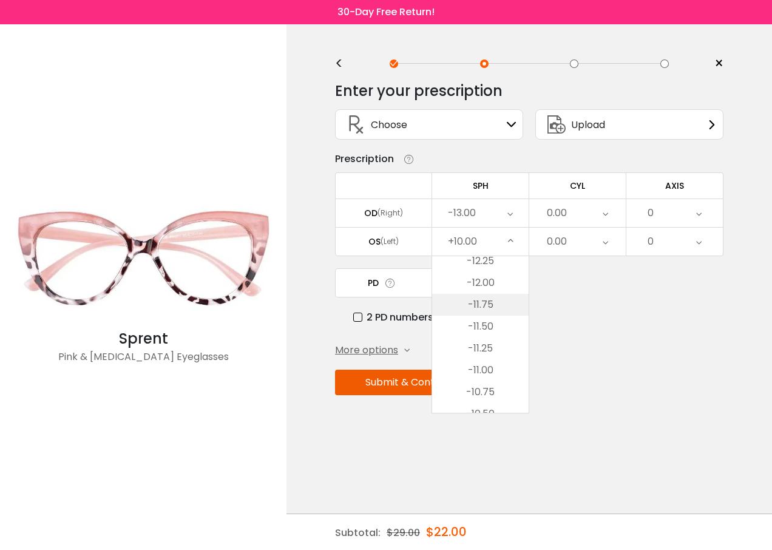
scroll to position [623, 0]
click at [472, 336] on li "-12.00" at bounding box center [480, 344] width 97 height 22
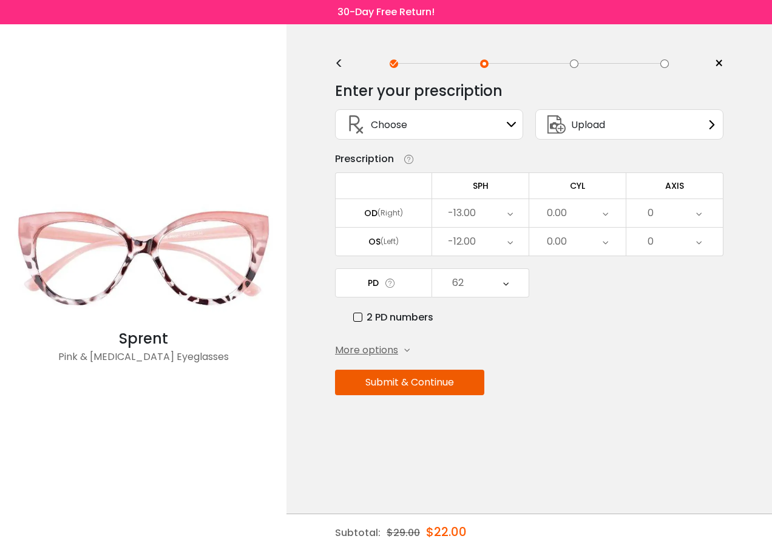
click at [509, 215] on icon at bounding box center [509, 213] width 5 height 28
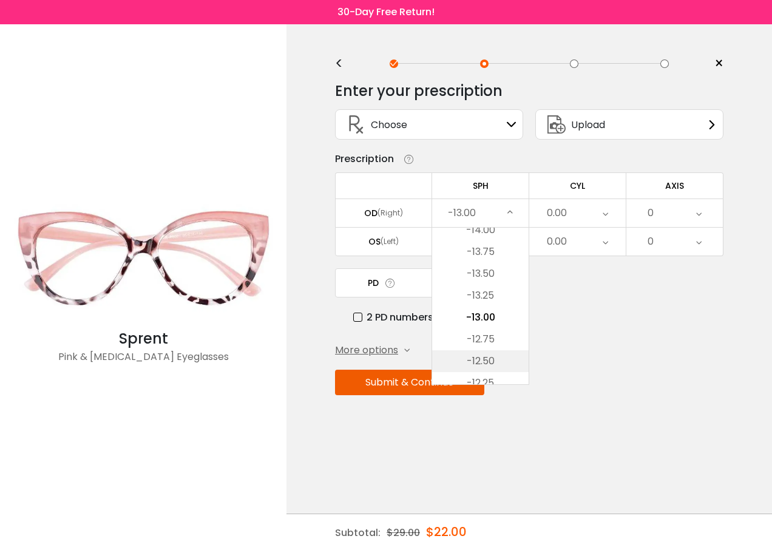
scroll to position [594, 0]
click at [478, 342] on li "-12.00" at bounding box center [480, 344] width 97 height 22
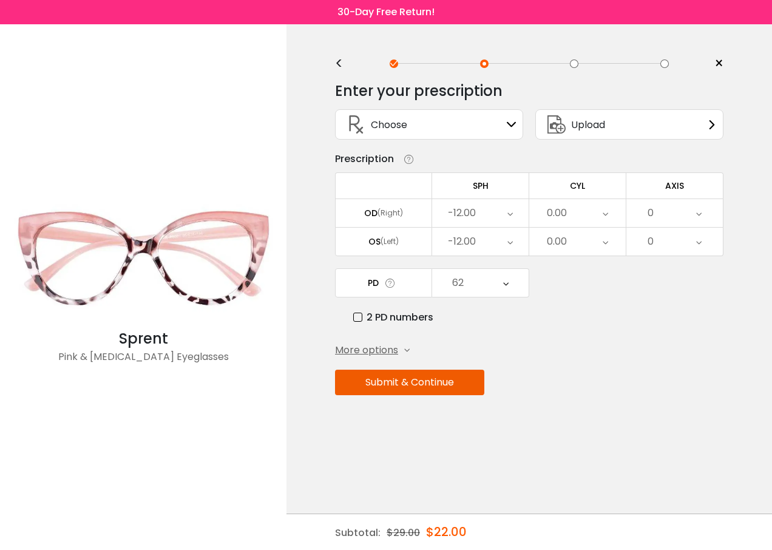
click at [503, 285] on icon at bounding box center [505, 283] width 5 height 28
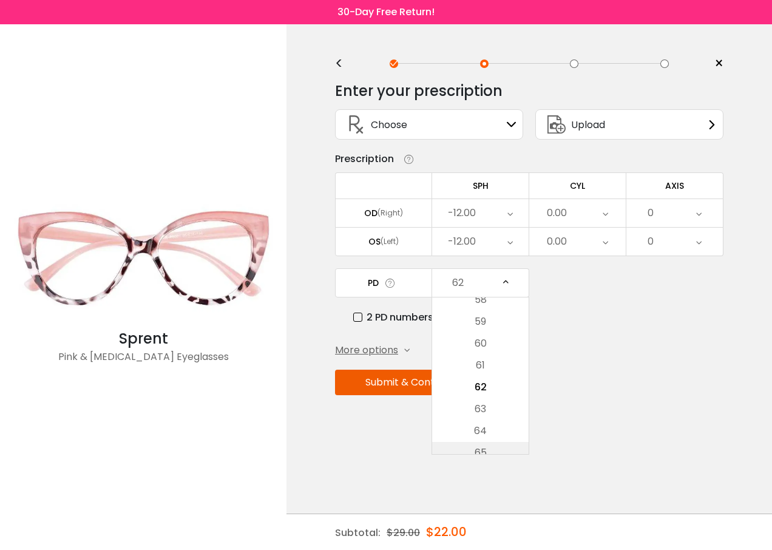
click at [497, 446] on li "65" at bounding box center [480, 453] width 97 height 22
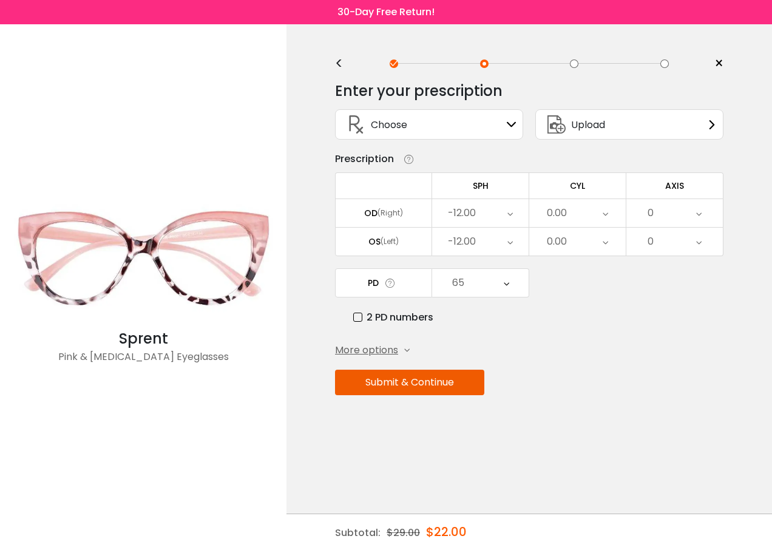
click at [405, 375] on button "Submit & Continue" at bounding box center [409, 382] width 149 height 25
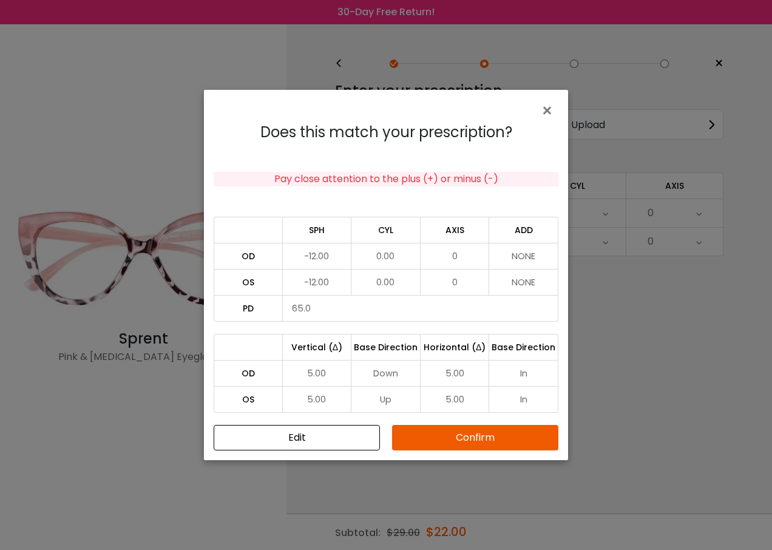
click at [453, 440] on button "Confirm" at bounding box center [475, 437] width 166 height 25
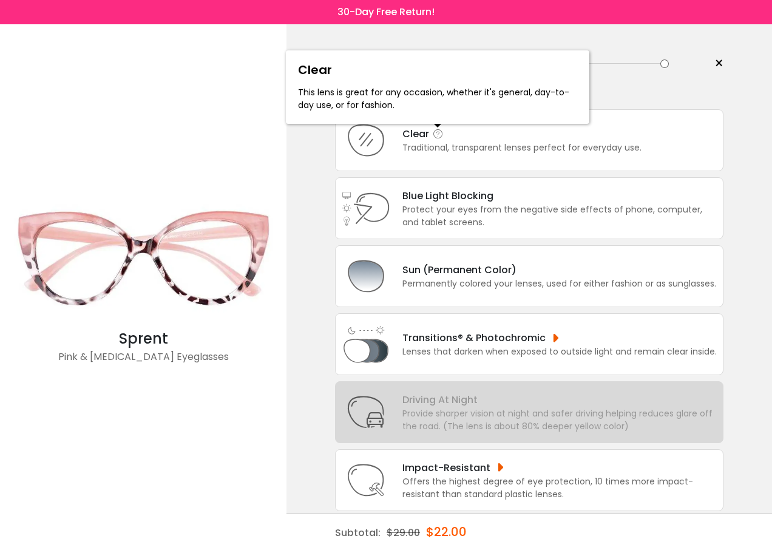
click at [441, 132] on icon at bounding box center [438, 134] width 12 height 12
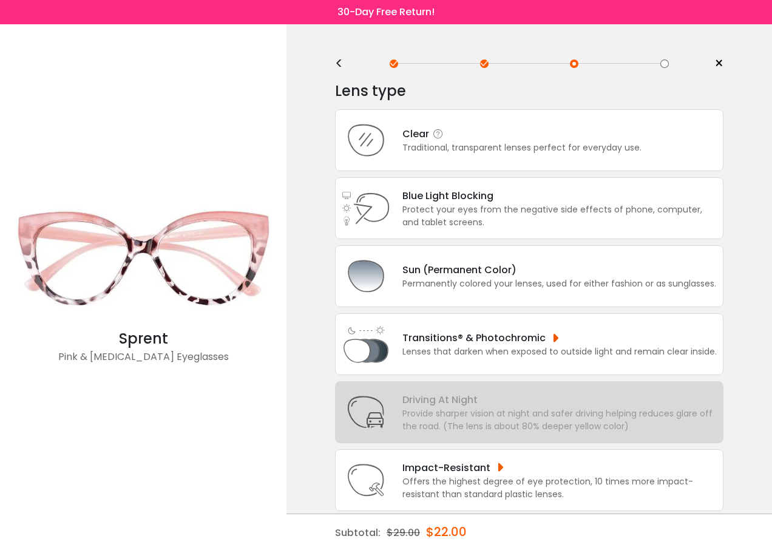
click at [412, 144] on div "Traditional, transparent lenses perfect for everyday use." at bounding box center [521, 147] width 239 height 13
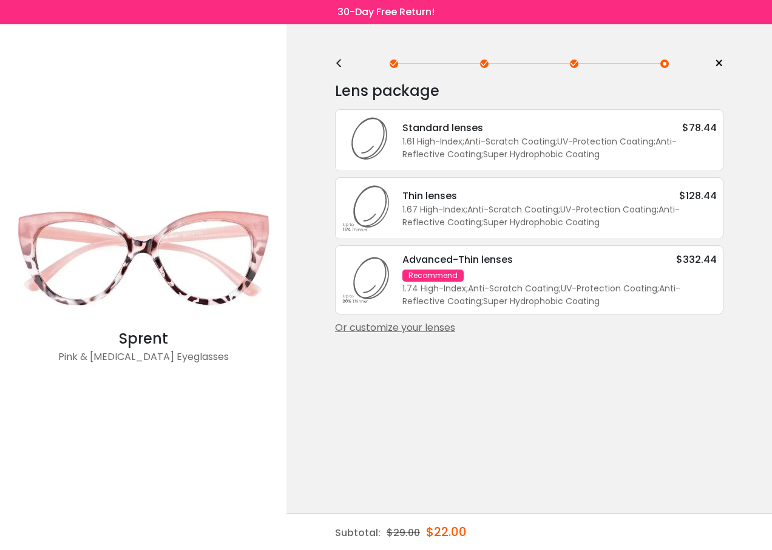
click at [338, 63] on div "<" at bounding box center [344, 64] width 18 height 10
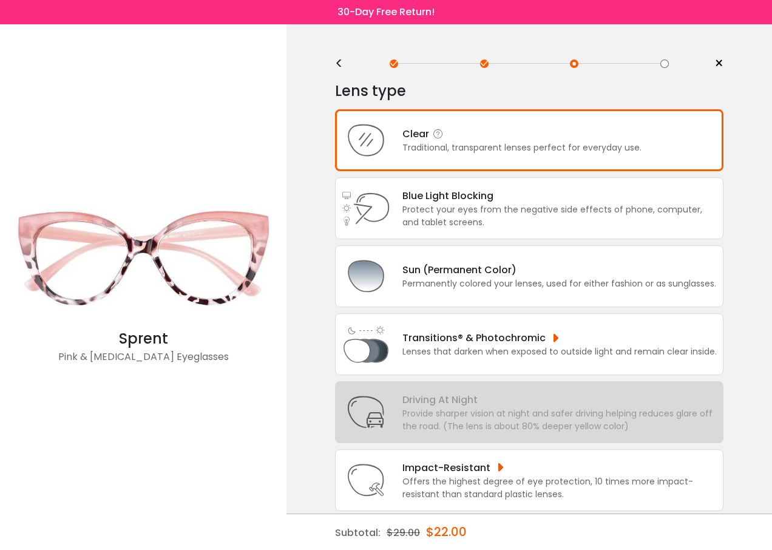
click at [429, 142] on div "Traditional, transparent lenses perfect for everyday use." at bounding box center [521, 147] width 239 height 13
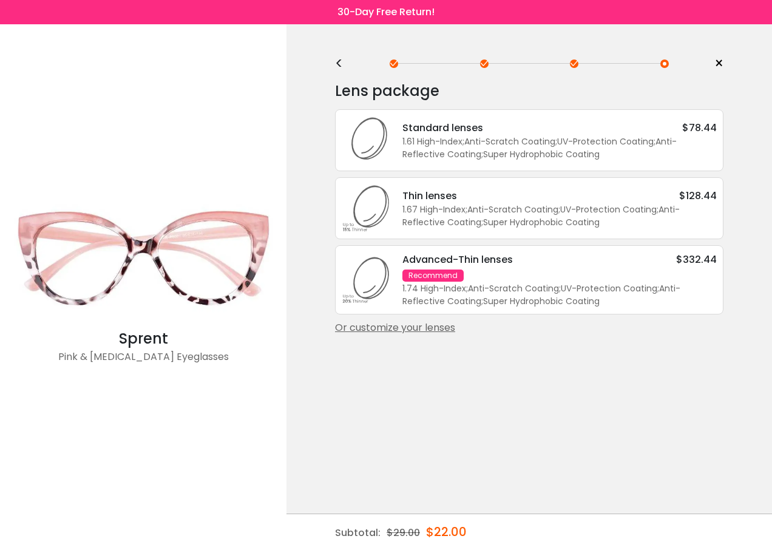
click at [423, 325] on div "Or customize your lenses" at bounding box center [529, 328] width 389 height 15
